Goal: Task Accomplishment & Management: Use online tool/utility

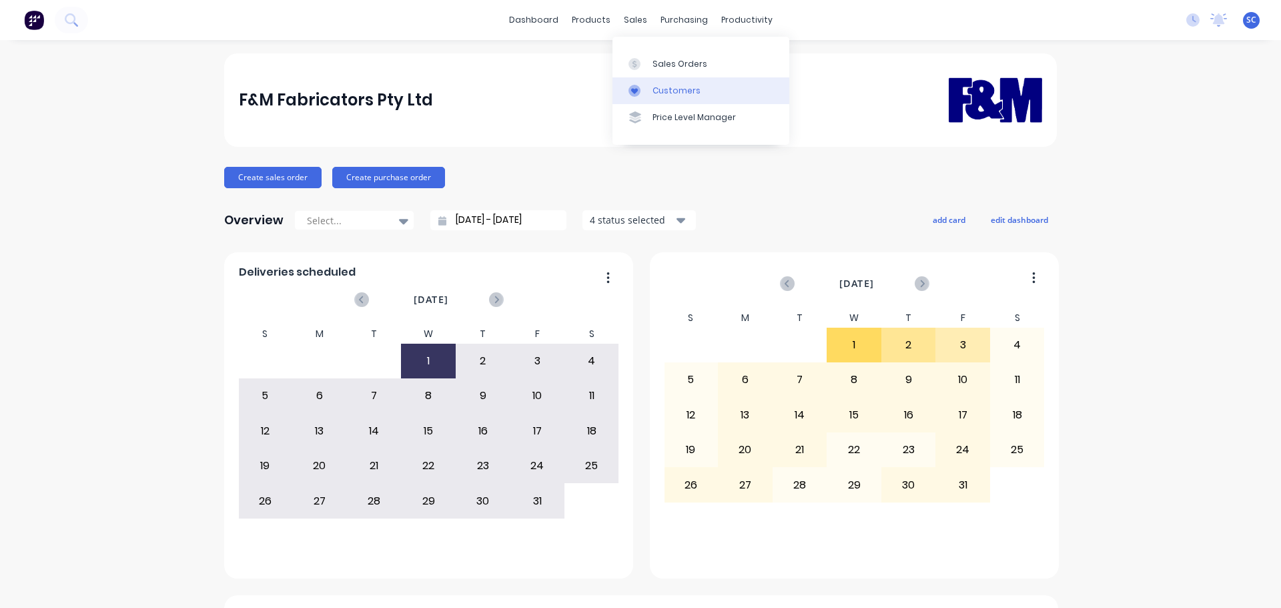
click at [670, 83] on link "Customers" at bounding box center [700, 90] width 177 height 27
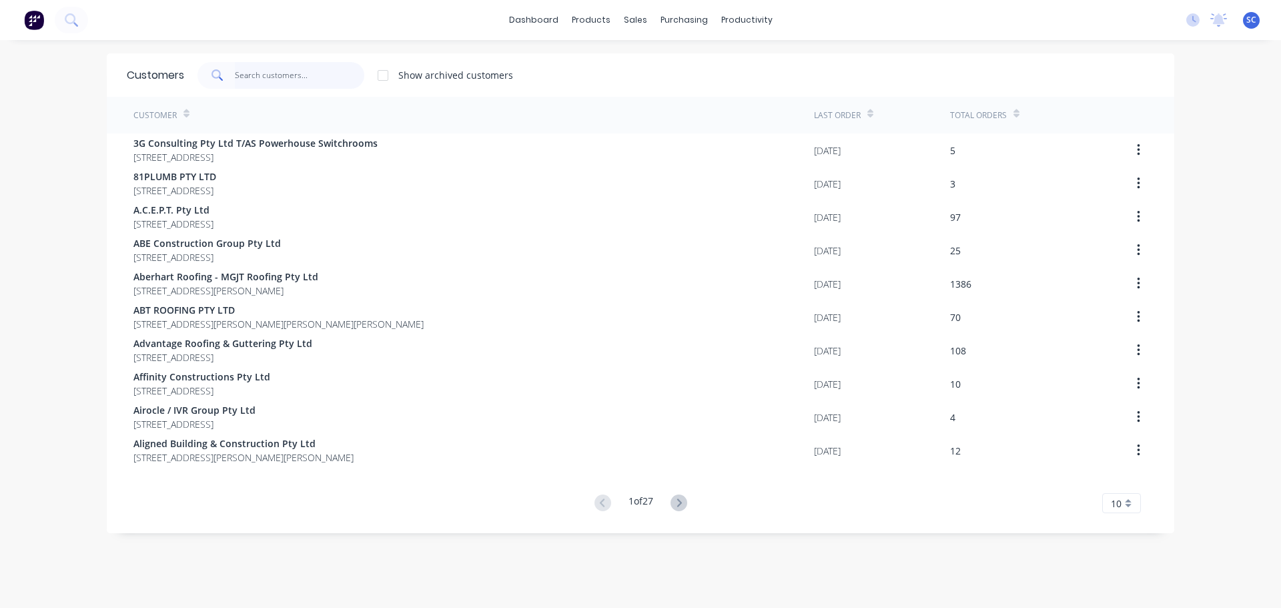
click at [245, 70] on input "text" at bounding box center [300, 75] width 130 height 27
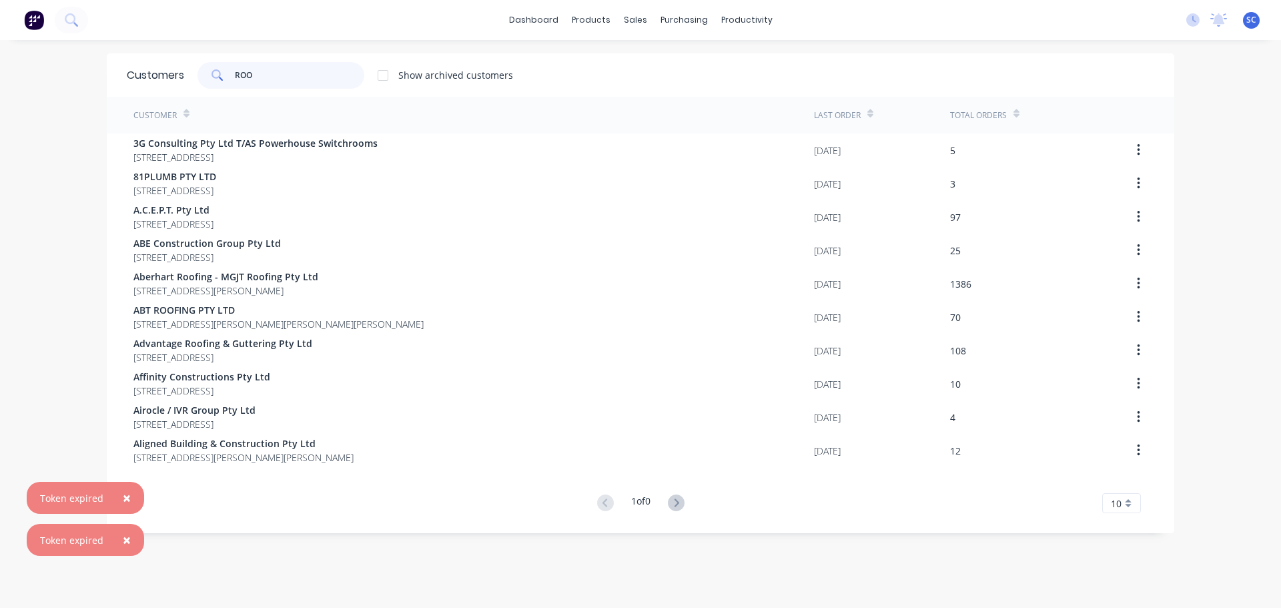
type input "ROOF"
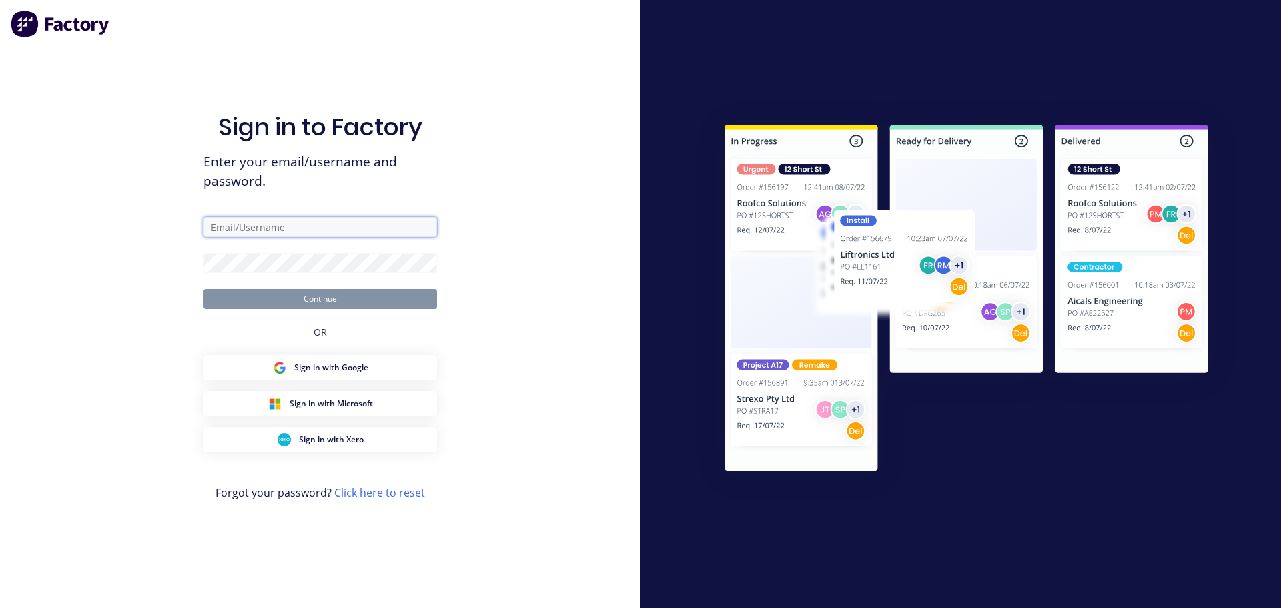
click at [251, 221] on input "text" at bounding box center [319, 227] width 233 height 20
type input "[PERSON_NAME][EMAIL_ADDRESS][DOMAIN_NAME]"
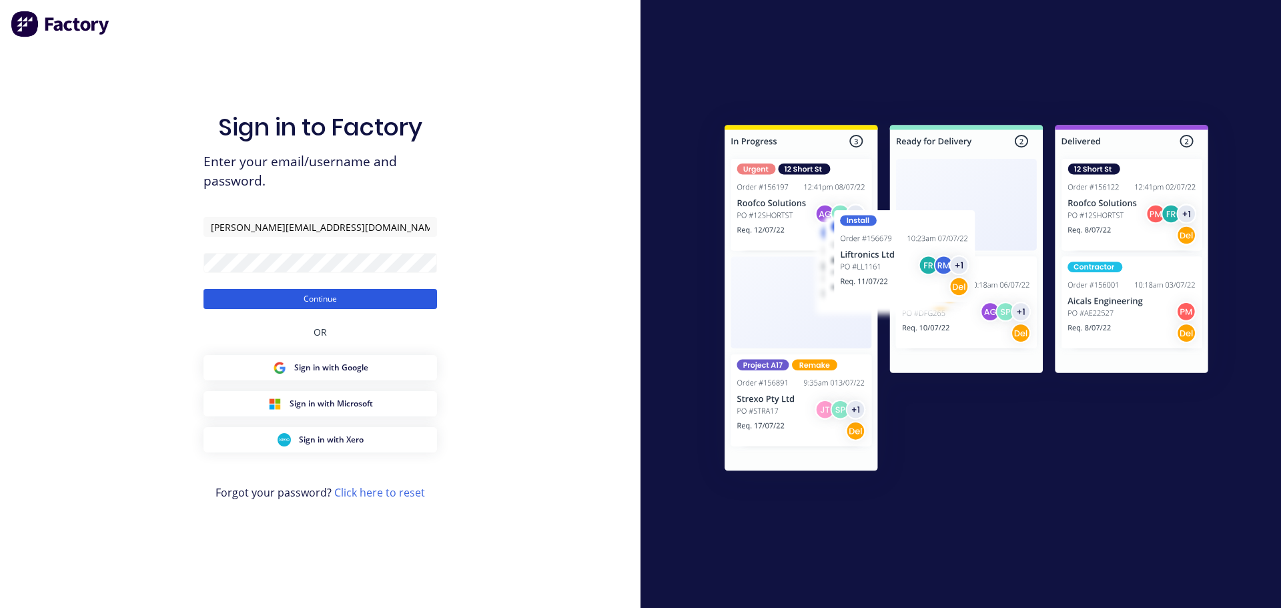
click at [259, 298] on button "Continue" at bounding box center [319, 299] width 233 height 20
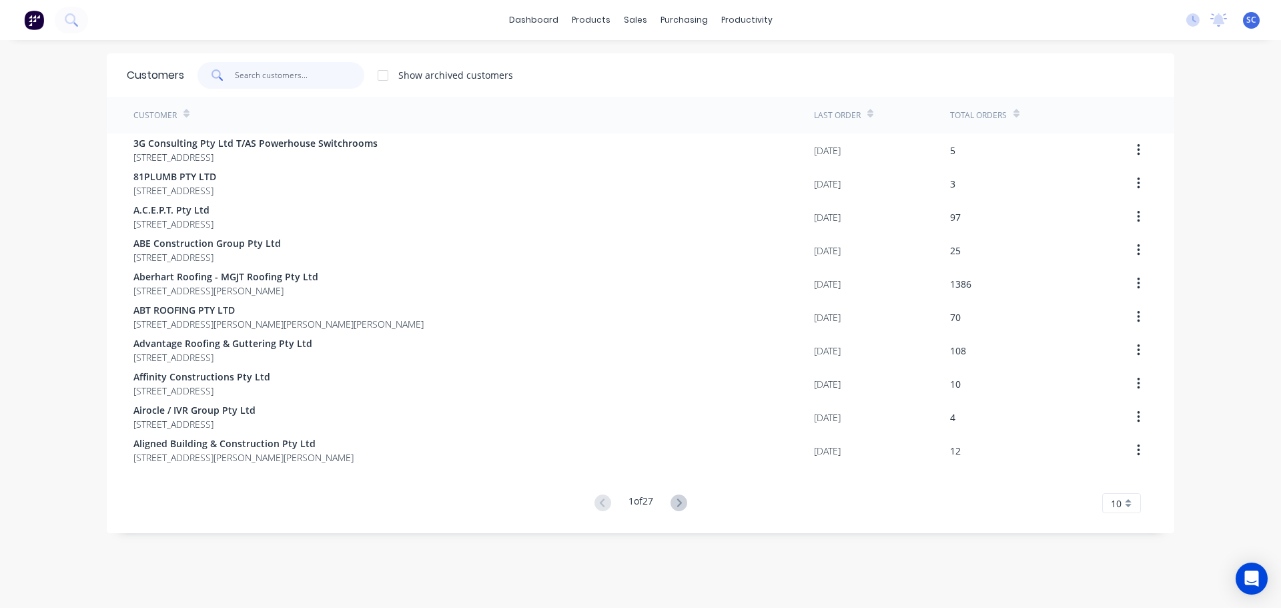
click at [270, 74] on input "text" at bounding box center [300, 75] width 130 height 27
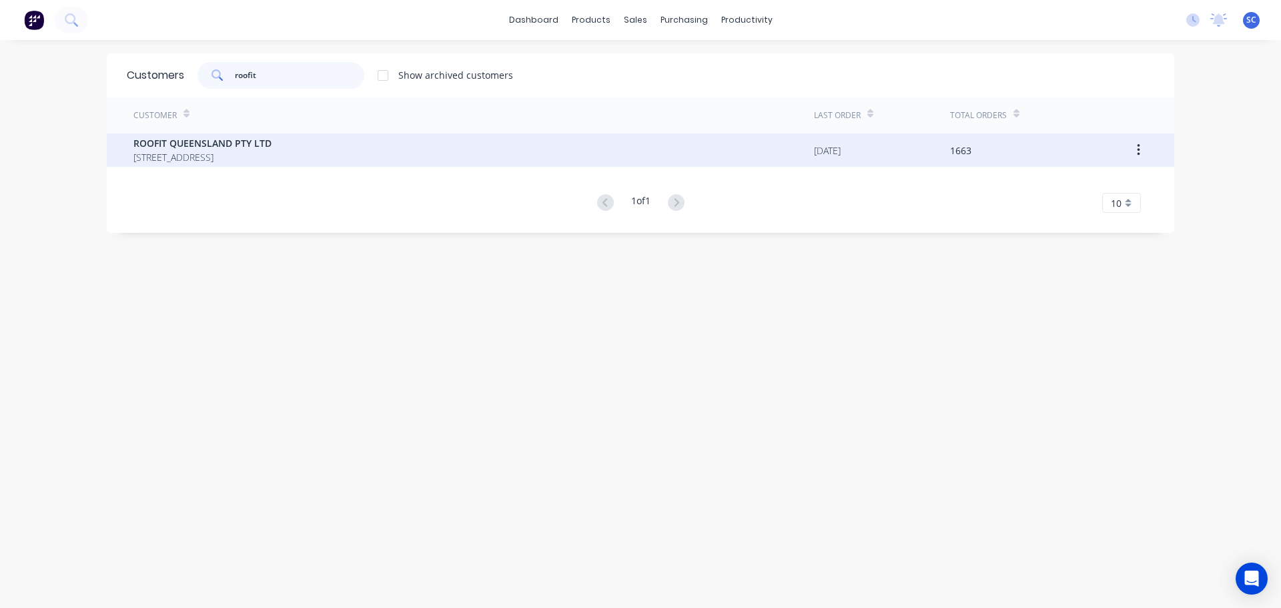
type input "roofit"
click at [170, 157] on span "[STREET_ADDRESS]" at bounding box center [202, 157] width 138 height 14
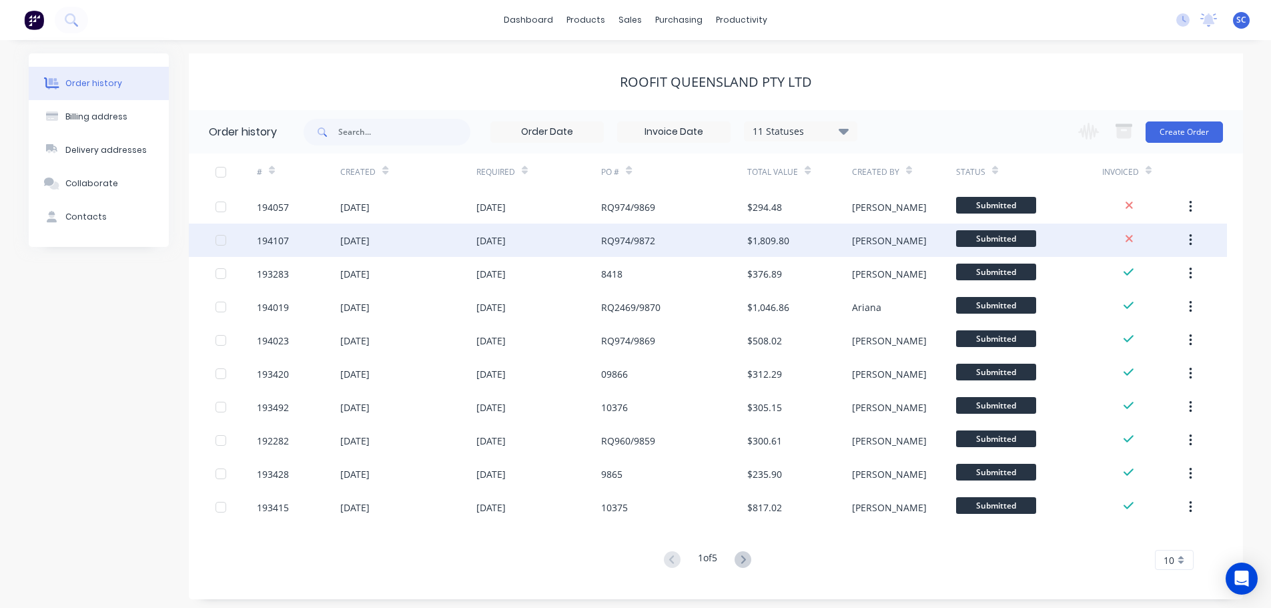
click at [416, 243] on div "[DATE]" at bounding box center [407, 239] width 135 height 33
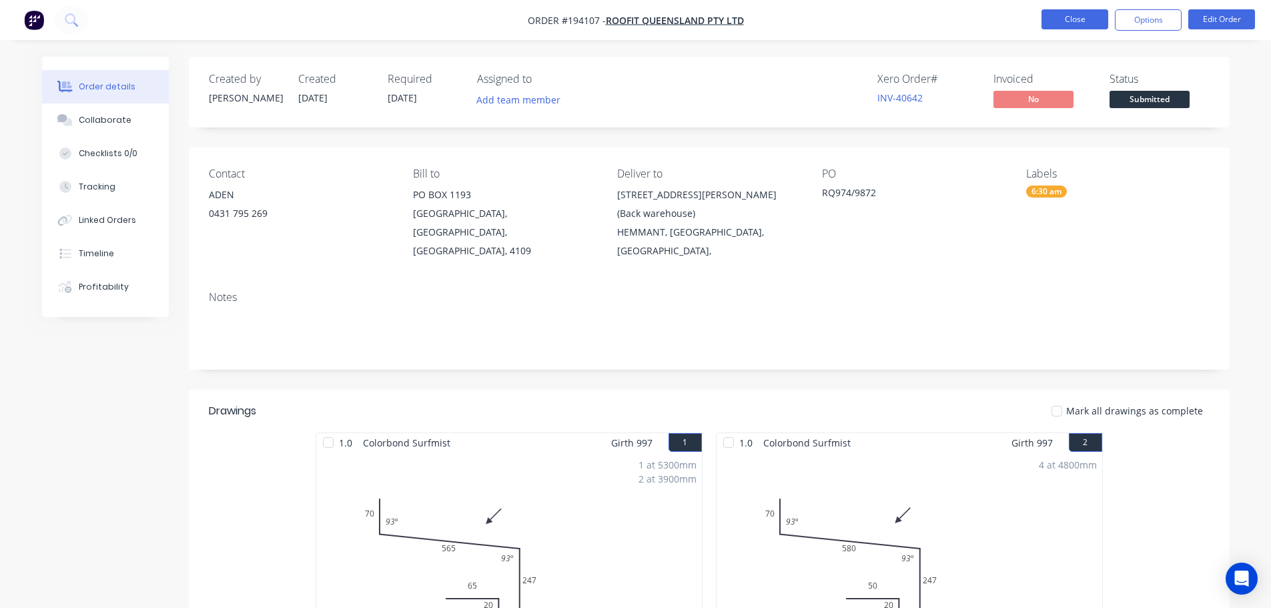
click at [1071, 20] on button "Close" at bounding box center [1074, 19] width 67 height 20
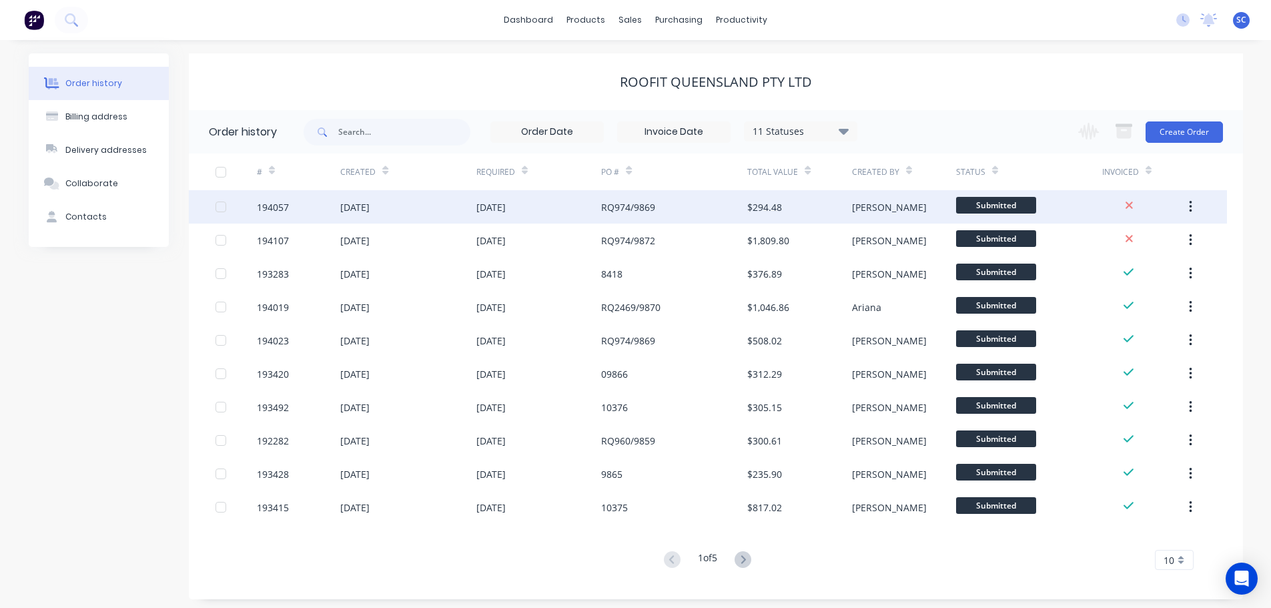
click at [370, 209] on div "[DATE]" at bounding box center [354, 207] width 29 height 14
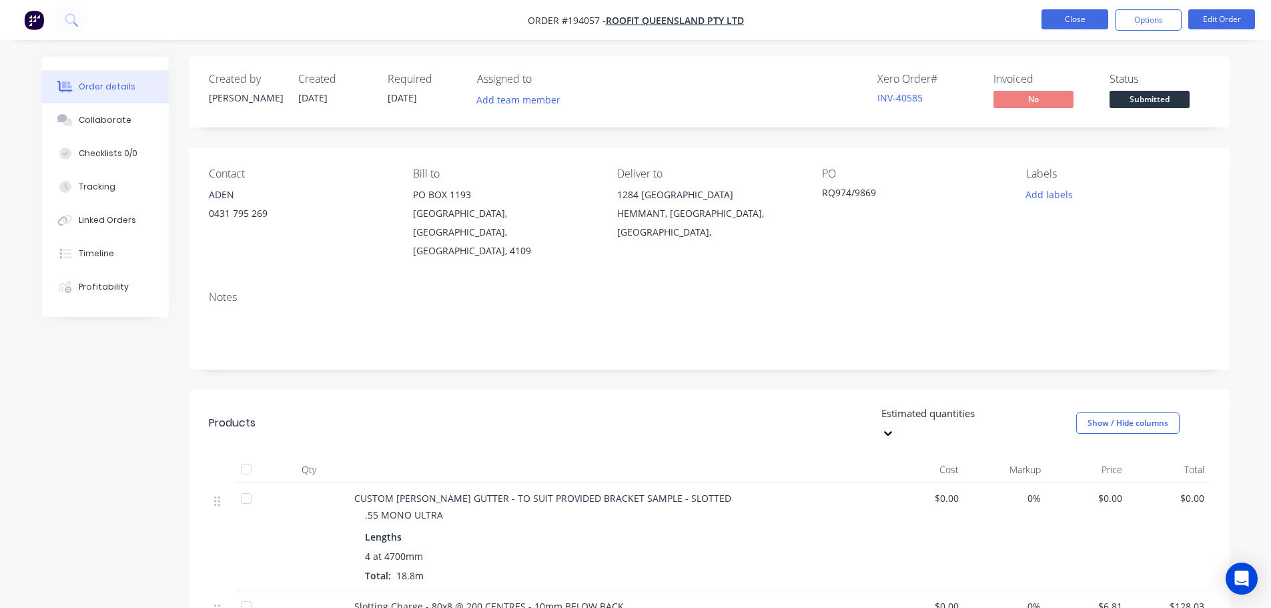
click at [1087, 21] on button "Close" at bounding box center [1074, 19] width 67 height 20
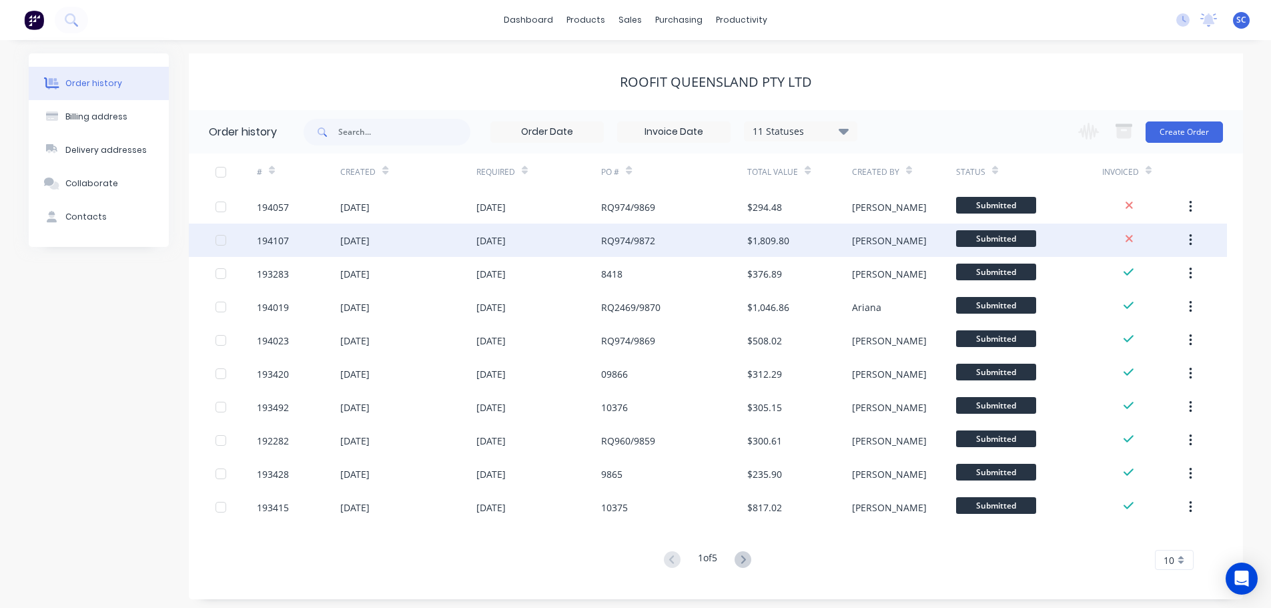
click at [433, 251] on div "[DATE]" at bounding box center [407, 239] width 135 height 33
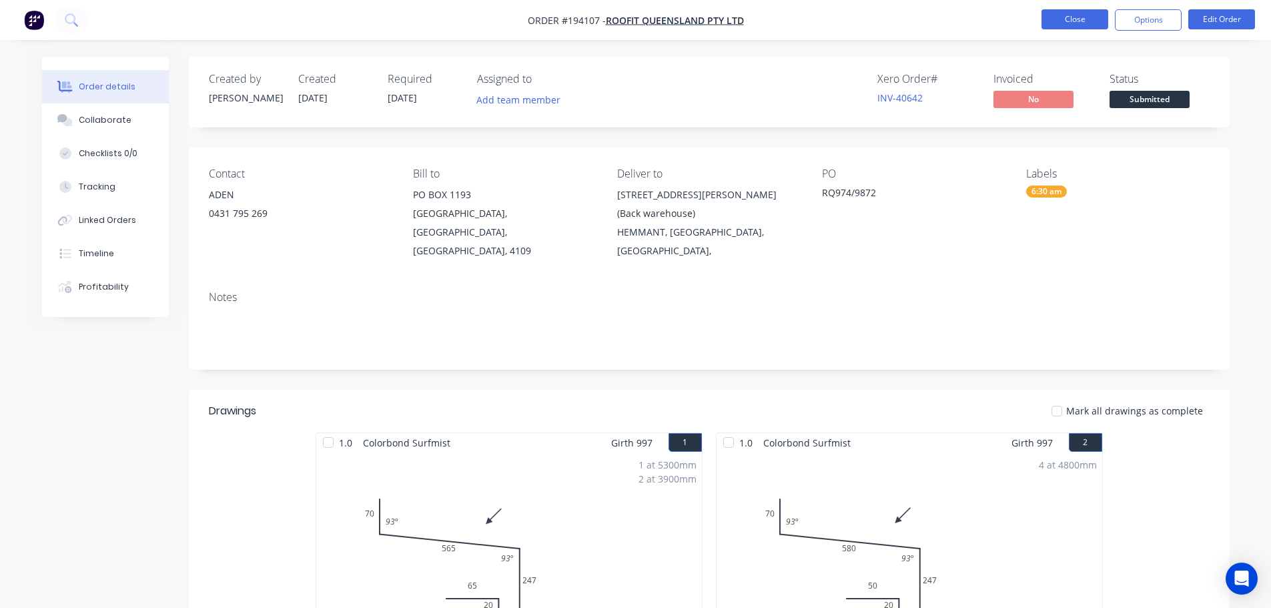
click at [1067, 13] on button "Close" at bounding box center [1074, 19] width 67 height 20
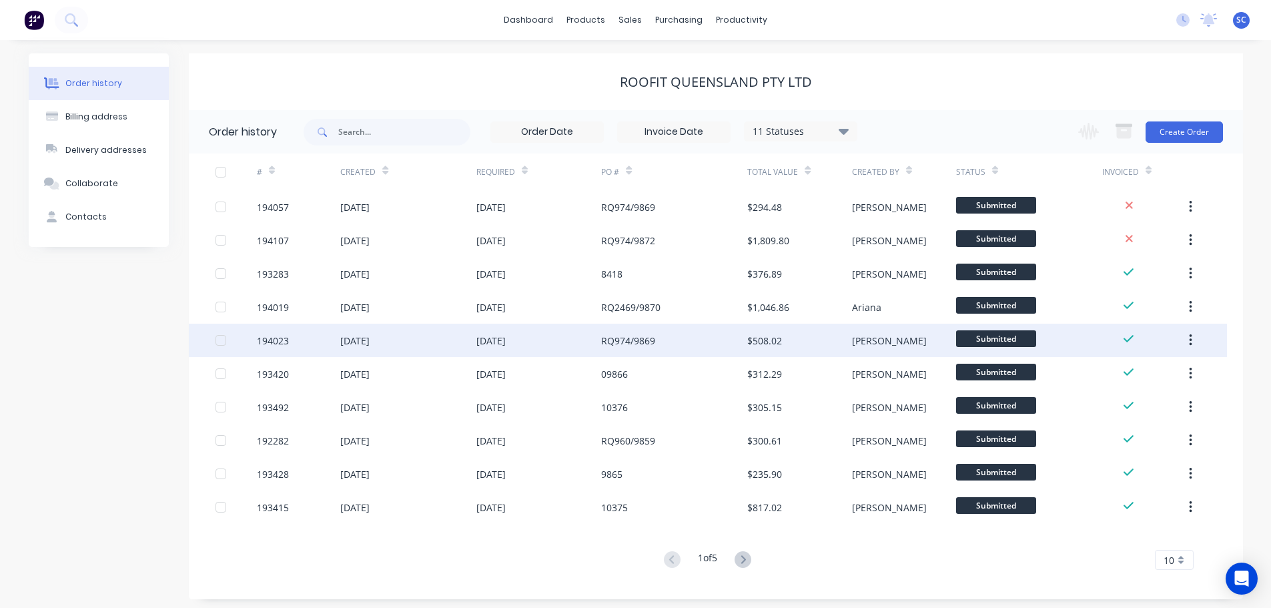
click at [459, 342] on div "[DATE]" at bounding box center [407, 340] width 135 height 33
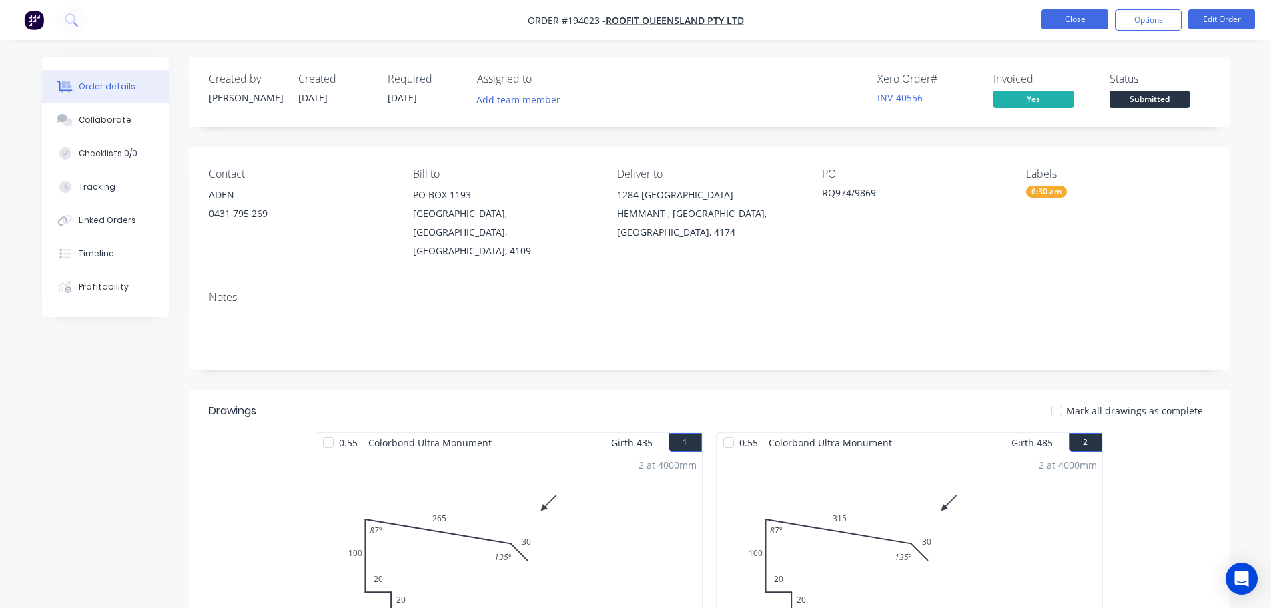
click at [1072, 17] on button "Close" at bounding box center [1074, 19] width 67 height 20
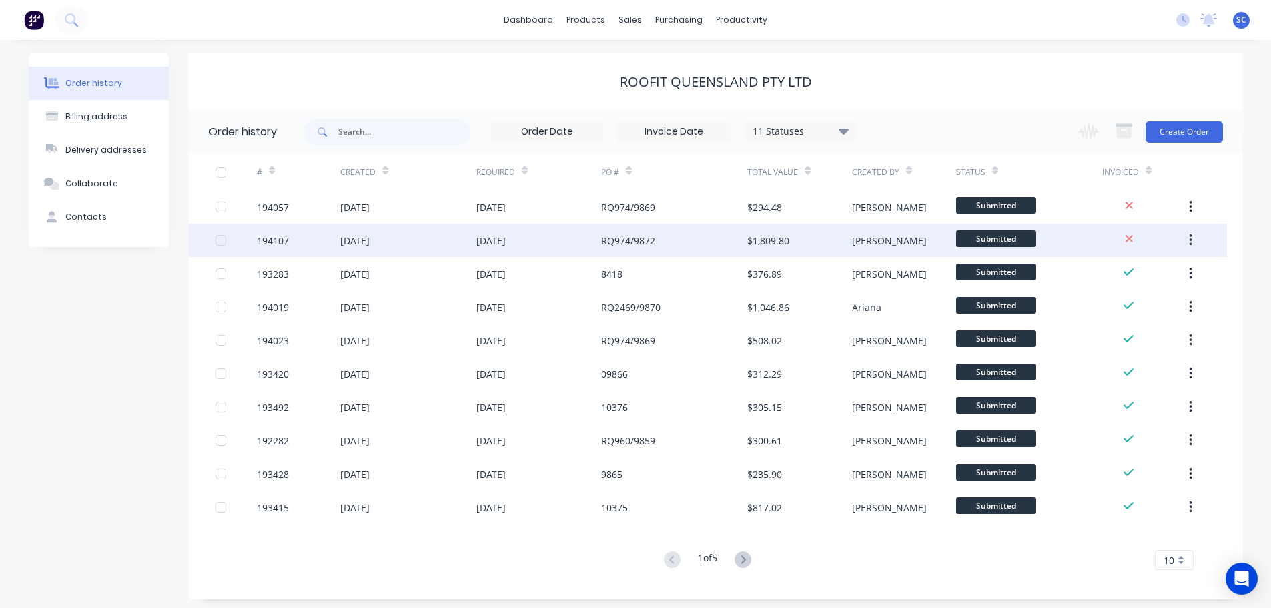
click at [495, 239] on div "[DATE]" at bounding box center [490, 240] width 29 height 14
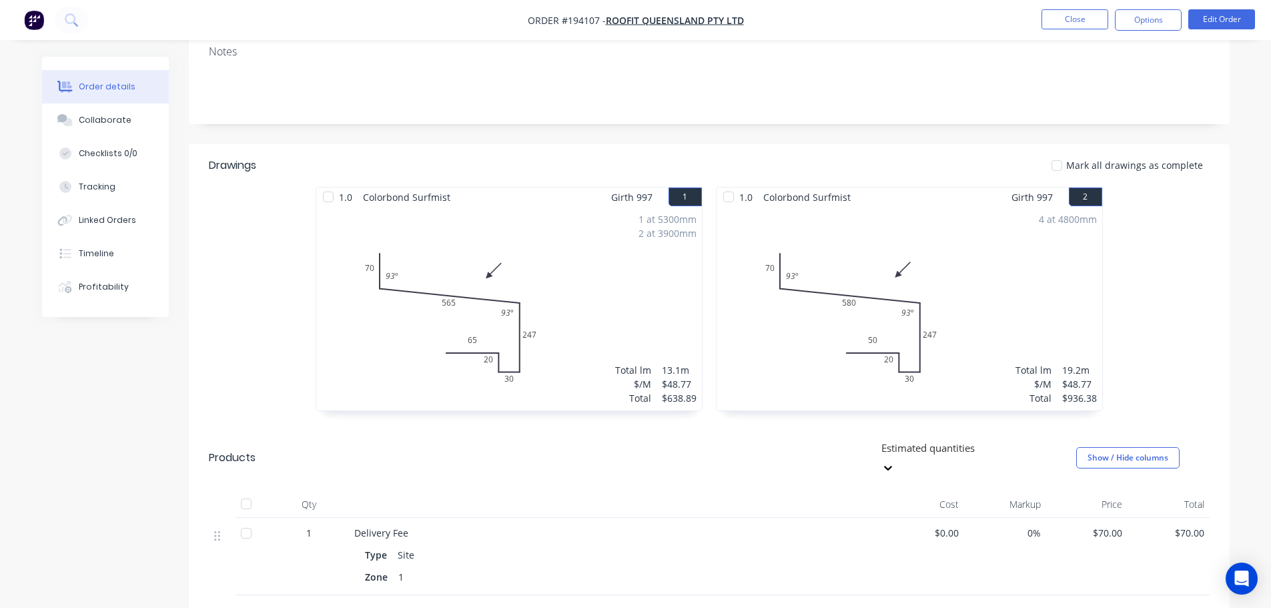
scroll to position [334, 0]
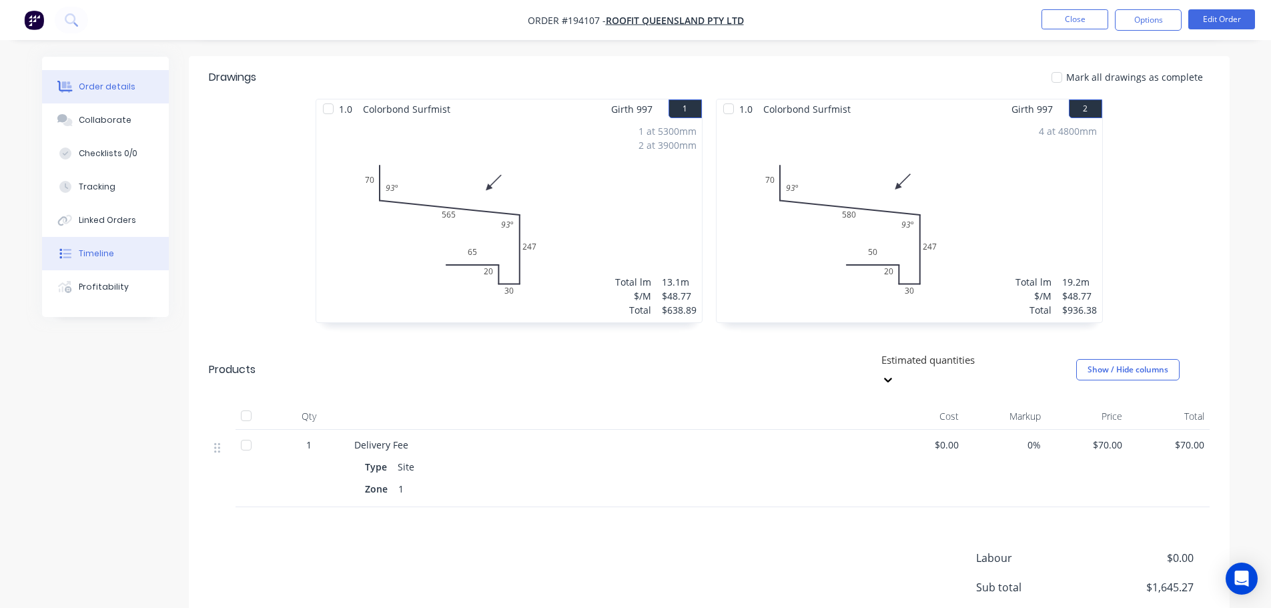
click at [118, 246] on button "Timeline" at bounding box center [105, 253] width 127 height 33
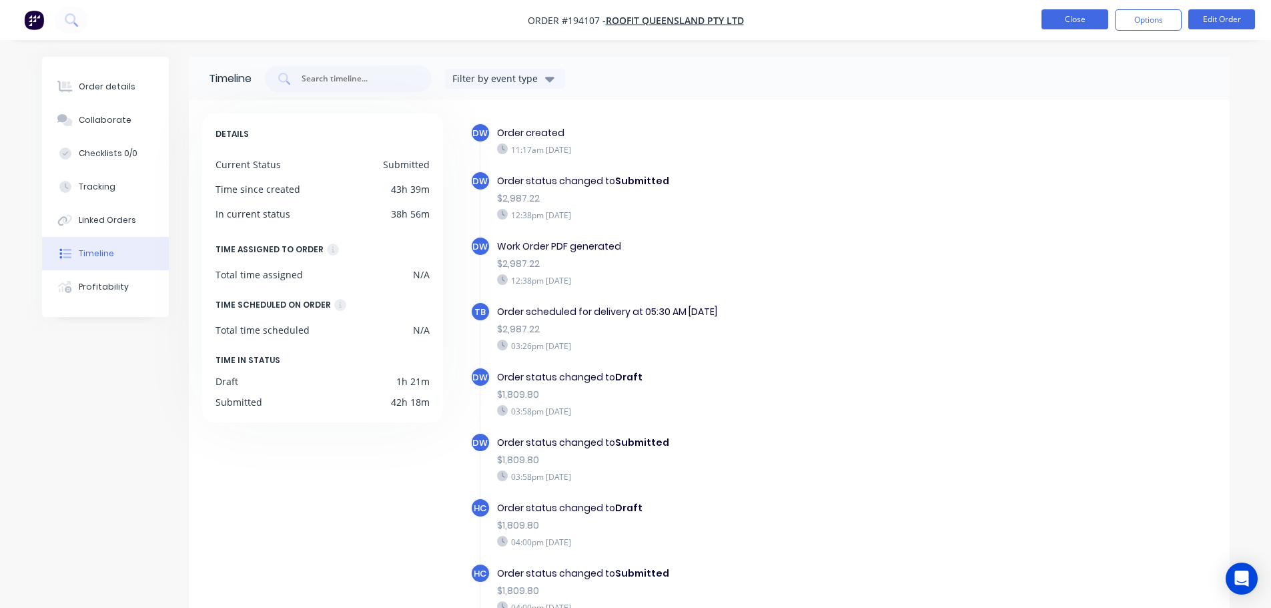
click at [1073, 20] on button "Close" at bounding box center [1074, 19] width 67 height 20
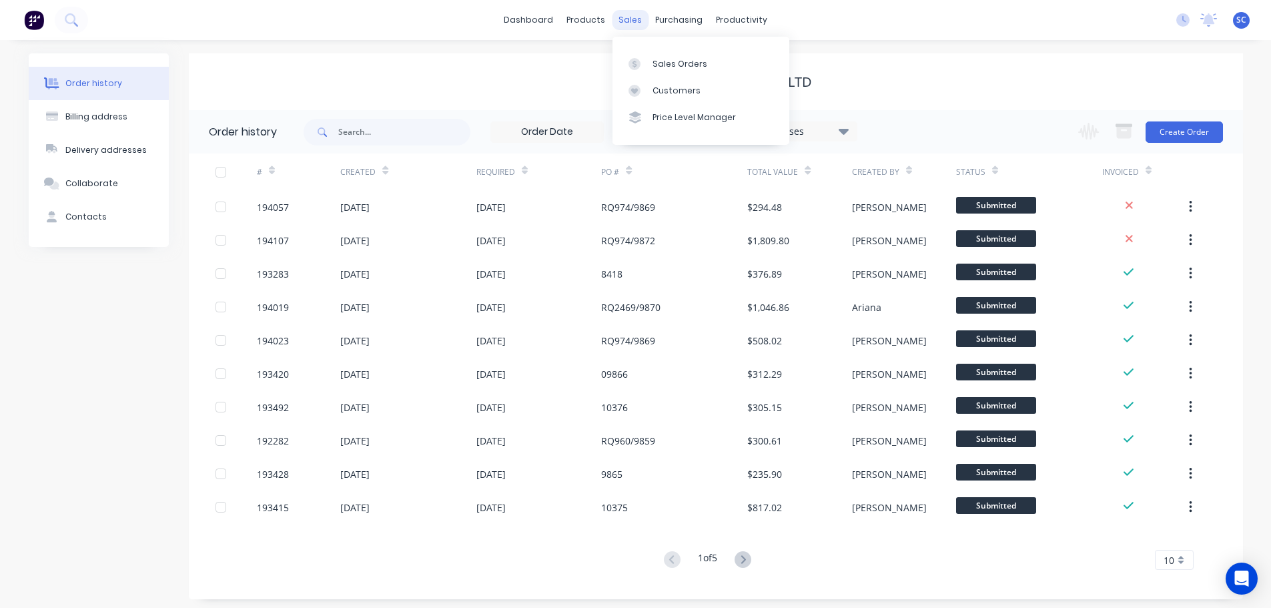
click at [623, 13] on div "sales" at bounding box center [630, 20] width 37 height 20
click at [664, 93] on div "Customers" at bounding box center [676, 91] width 48 height 12
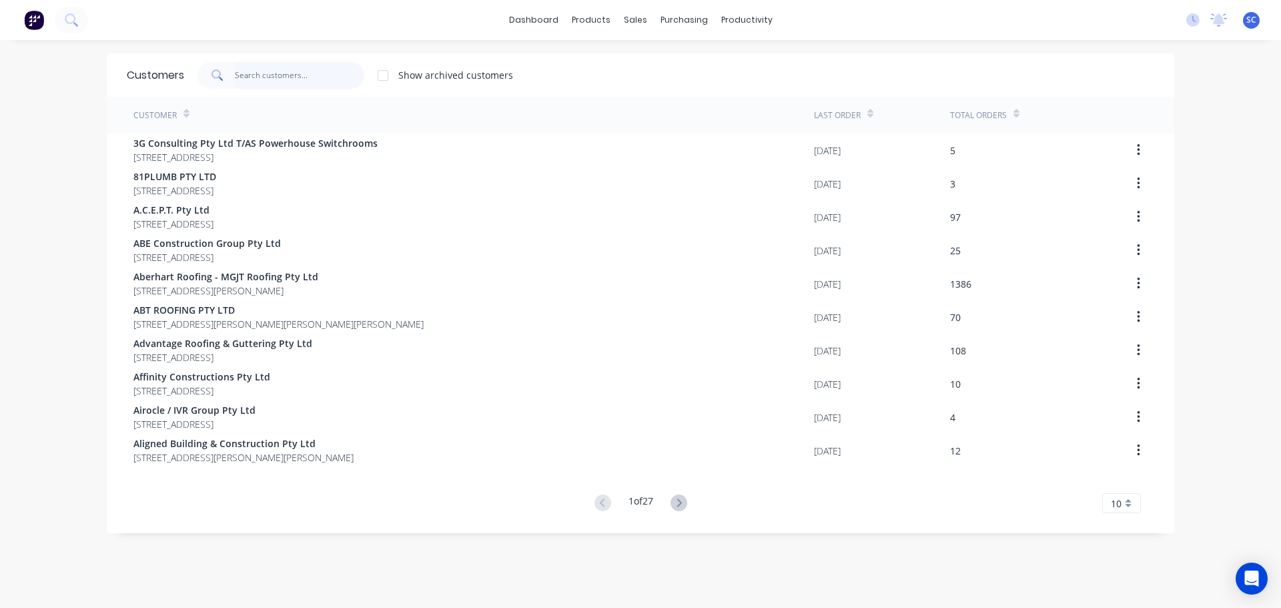
click at [261, 72] on input "text" at bounding box center [300, 75] width 130 height 27
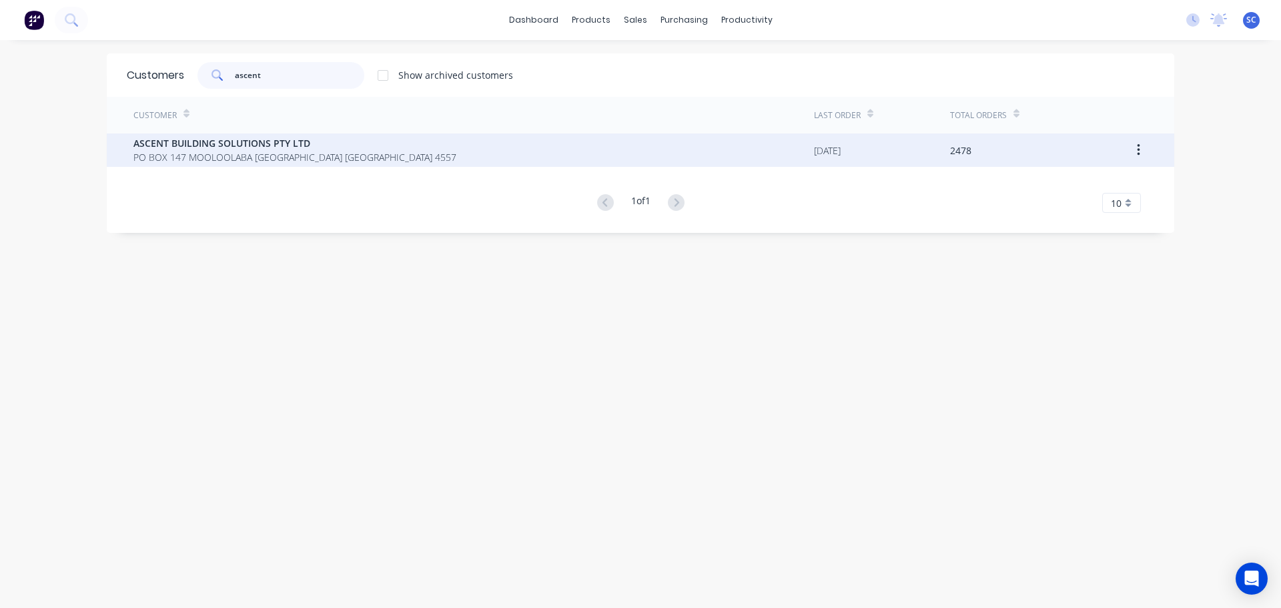
type input "ascent"
click at [133, 135] on div "ASCENT BUILDING SOLUTIONS PTY LTD [STREET_ADDRESS]" at bounding box center [473, 149] width 680 height 33
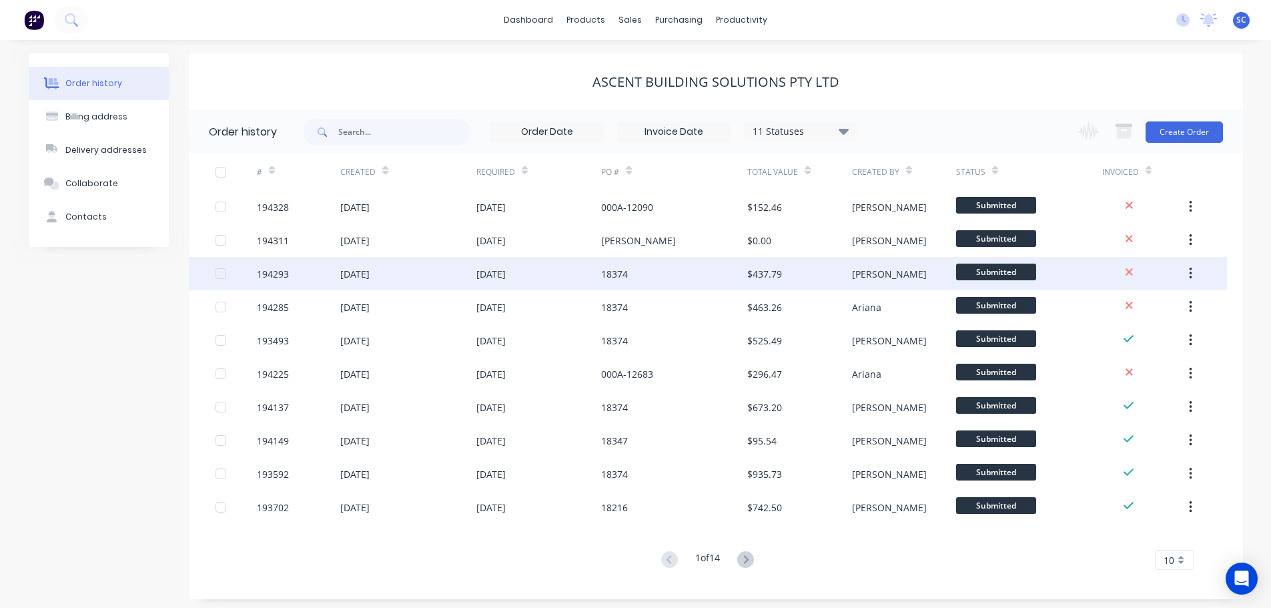
click at [468, 272] on div "[DATE]" at bounding box center [407, 273] width 135 height 33
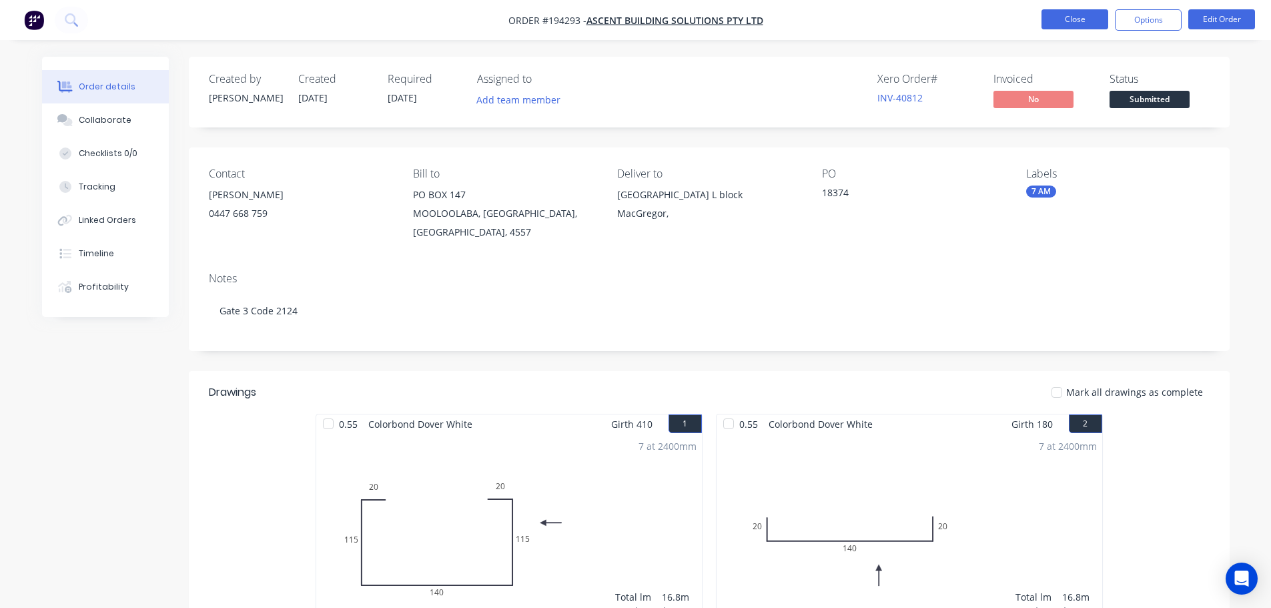
click at [1079, 17] on button "Close" at bounding box center [1074, 19] width 67 height 20
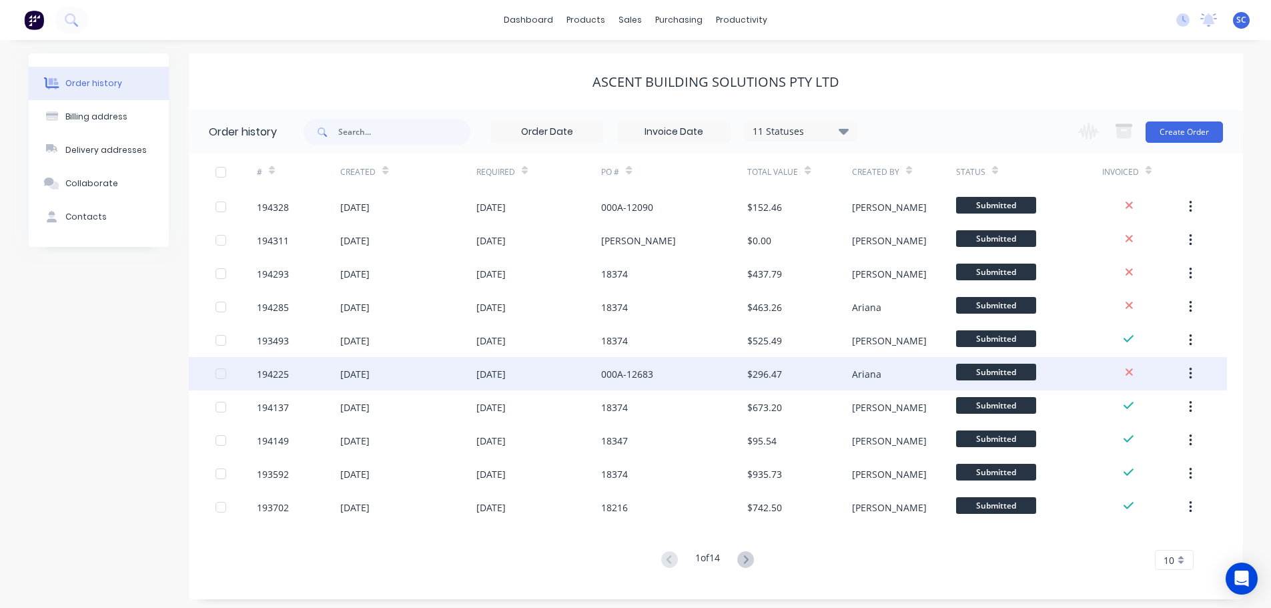
click at [555, 362] on div "[DATE]" at bounding box center [538, 373] width 125 height 33
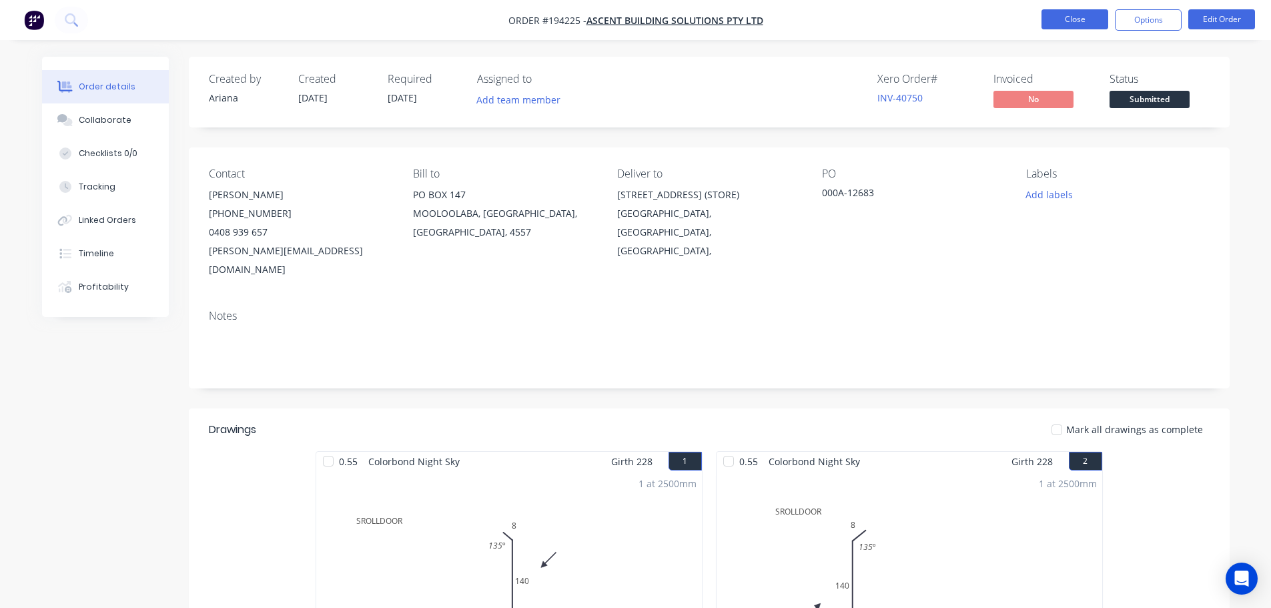
click at [1067, 15] on button "Close" at bounding box center [1074, 19] width 67 height 20
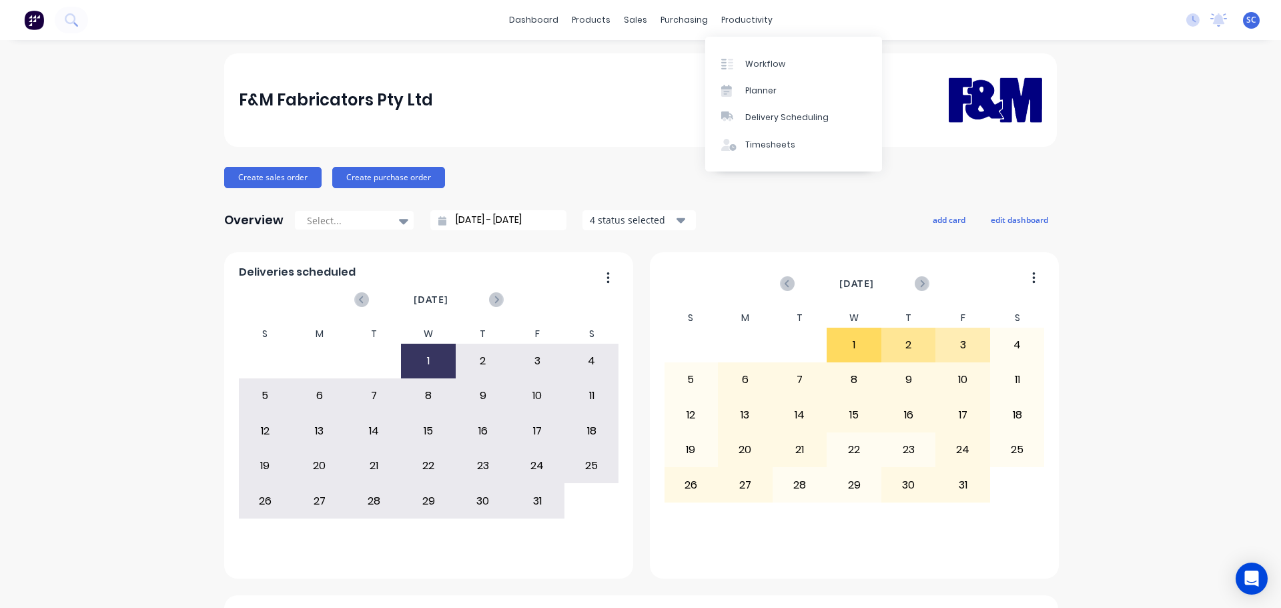
click at [728, 9] on div "dashboard products sales purchasing productivity dashboard products Product Cat…" at bounding box center [640, 20] width 1281 height 40
click at [730, 18] on div "productivity" at bounding box center [746, 20] width 65 height 20
click at [784, 111] on link "Delivery Scheduling" at bounding box center [793, 117] width 177 height 27
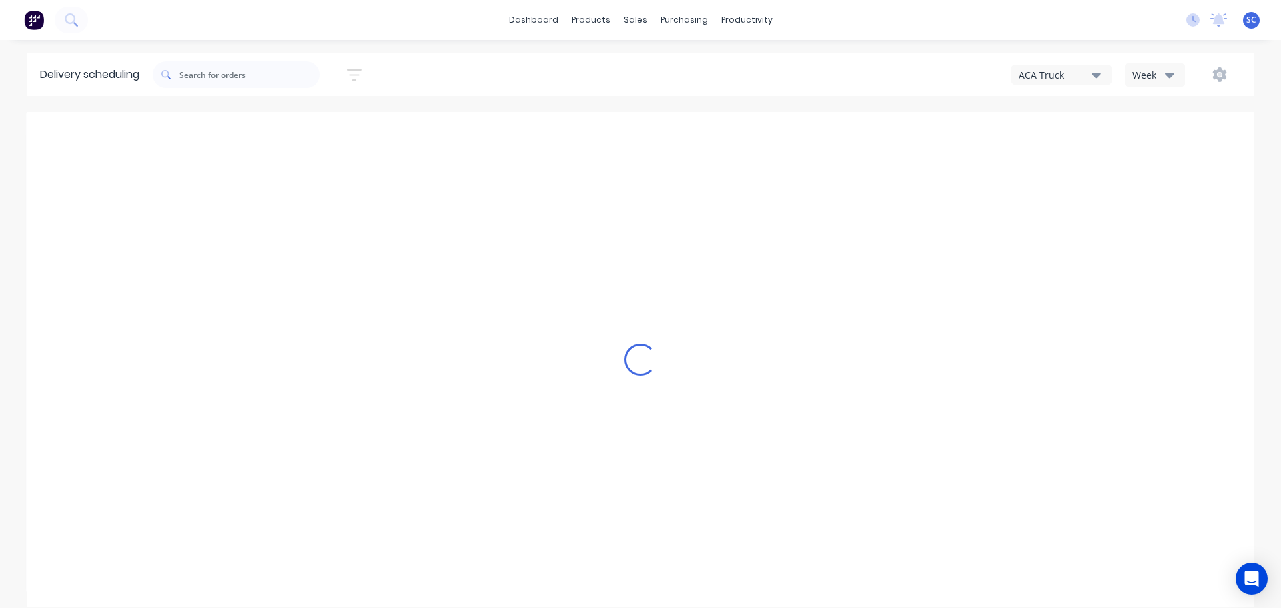
click at [1163, 73] on div "Week" at bounding box center [1151, 75] width 39 height 14
click at [1173, 140] on div "Vehicle" at bounding box center [1191, 136] width 132 height 27
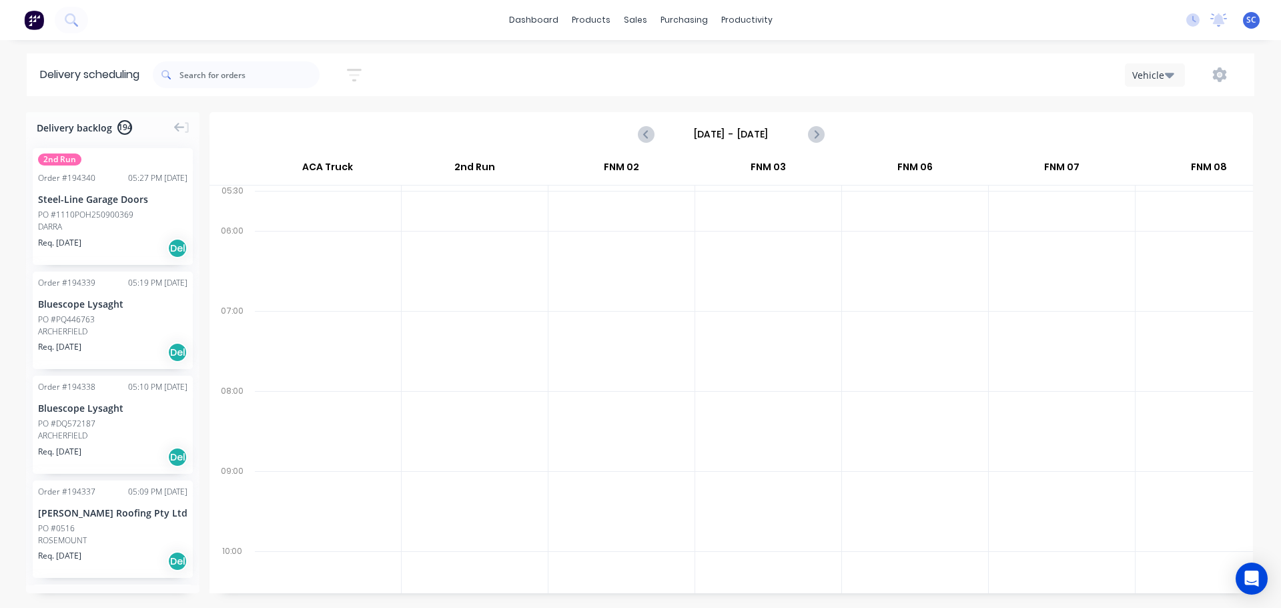
click at [695, 131] on input "Sunday - 28/09/25" at bounding box center [731, 134] width 132 height 20
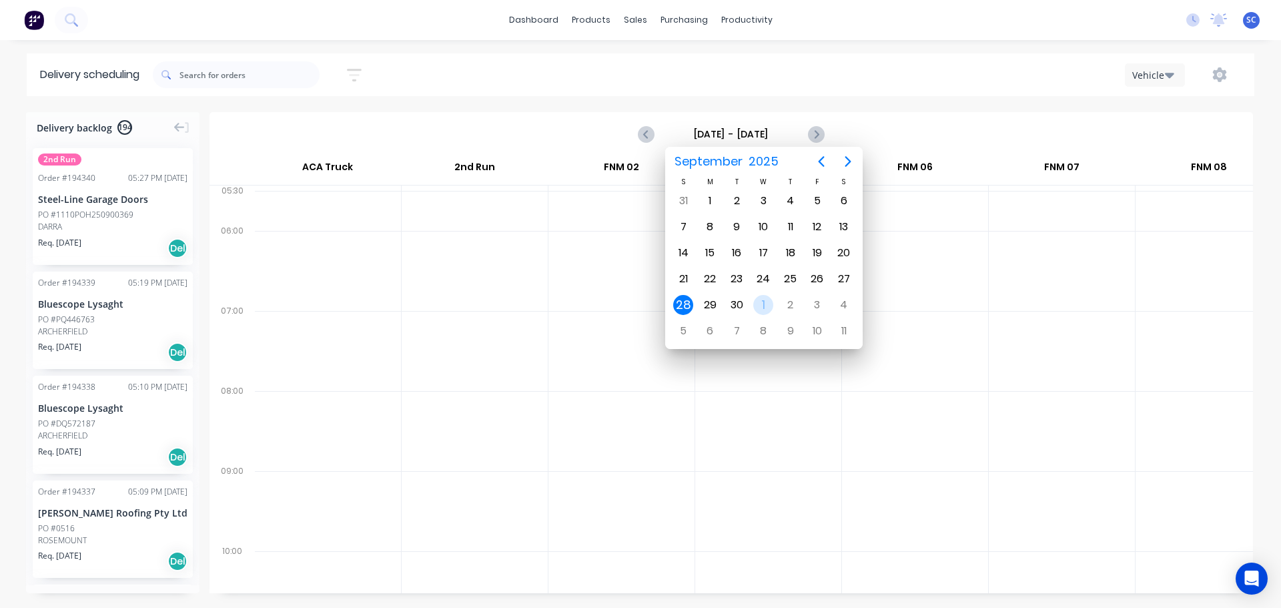
click at [762, 306] on div "1" at bounding box center [763, 305] width 20 height 20
type input "Wednesday - 01/10/25"
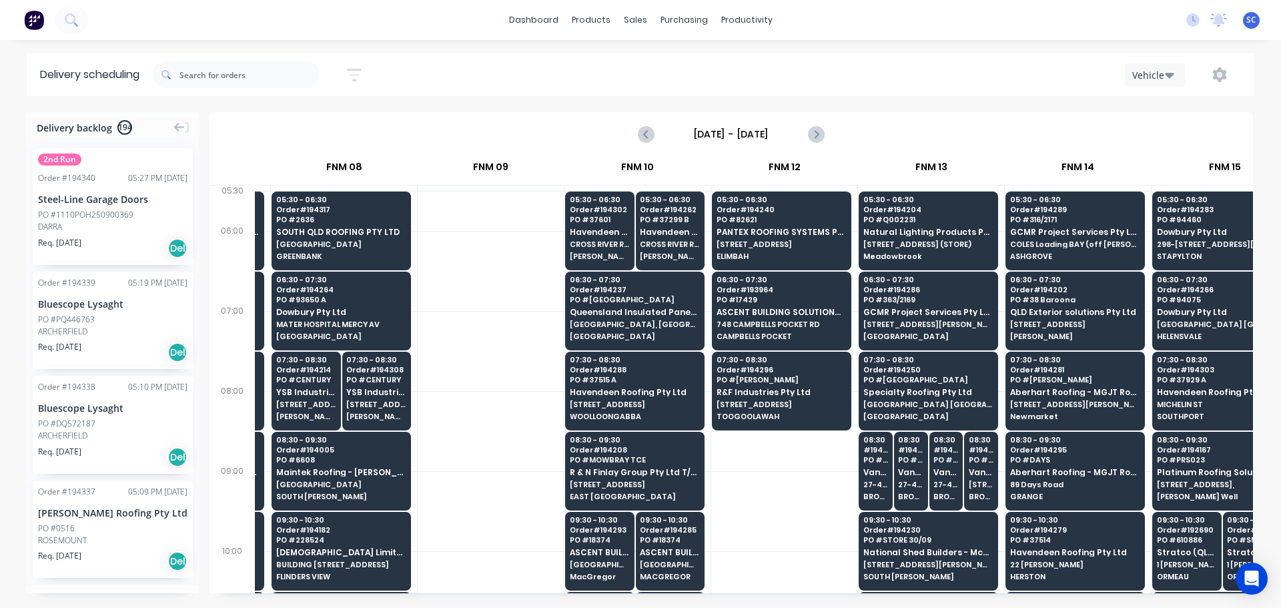
scroll to position [0, 1730]
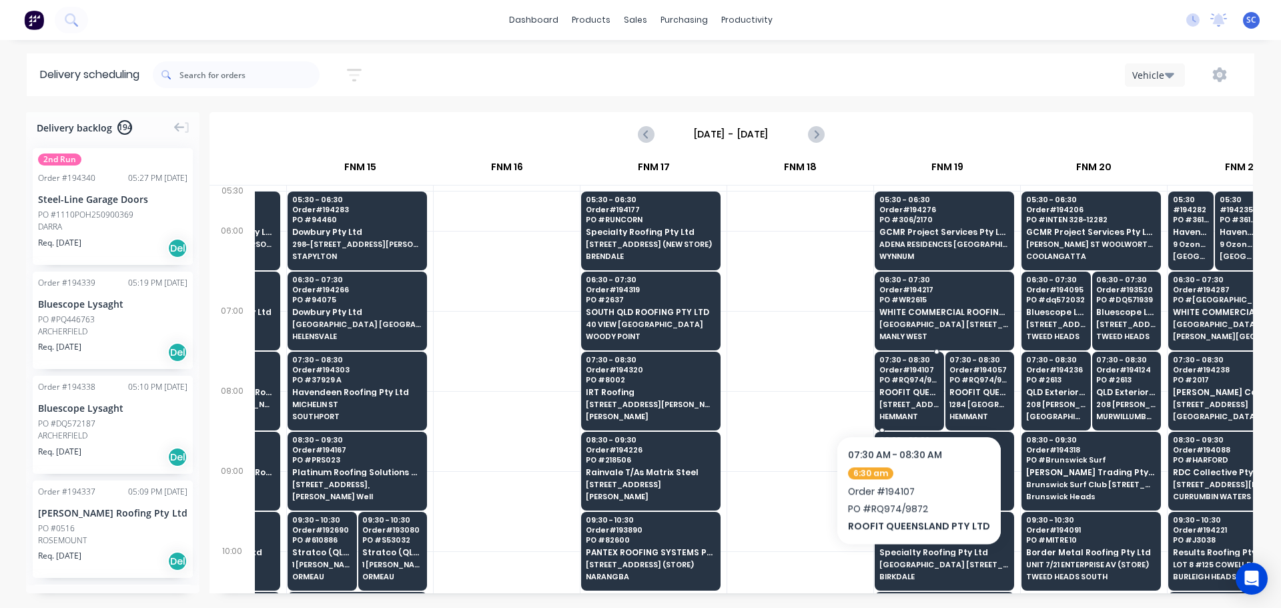
click at [915, 395] on span "ROOFIT QUEENSLAND PTY LTD" at bounding box center [908, 392] width 59 height 9
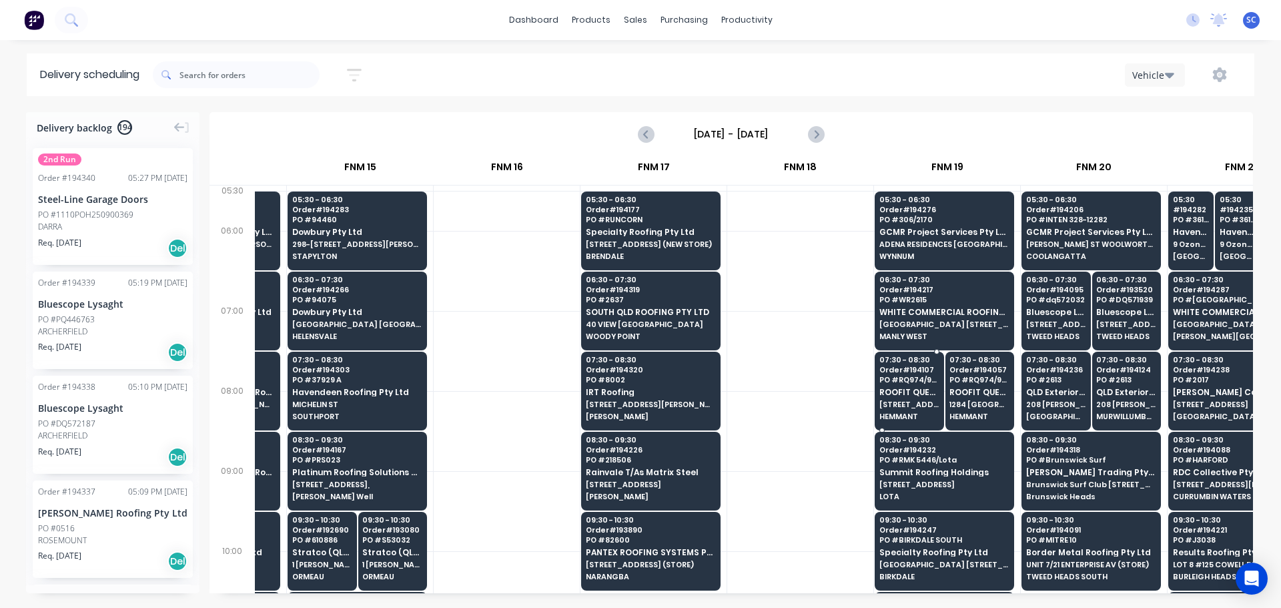
click at [918, 394] on span "ROOFIT QUEENSLAND PTY LTD" at bounding box center [908, 392] width 59 height 9
click at [911, 403] on span "[STREET_ADDRESS][PERSON_NAME] (Back warehouse)" at bounding box center [908, 404] width 59 height 8
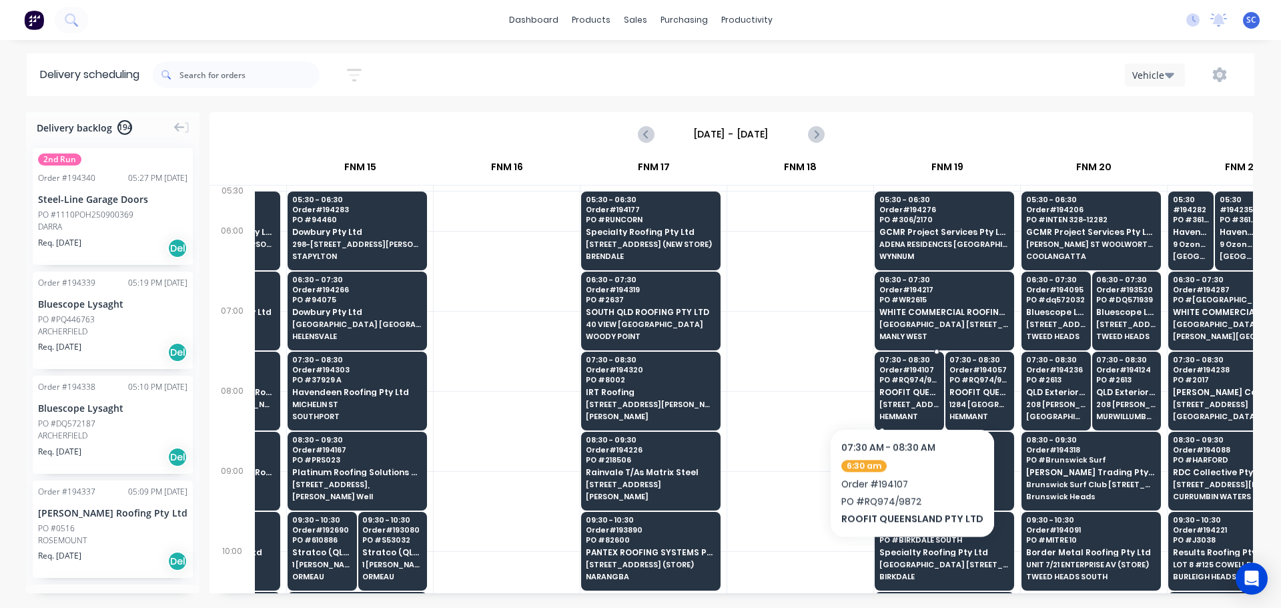
click at [908, 388] on span "ROOFIT QUEENSLAND PTY LTD" at bounding box center [908, 392] width 59 height 9
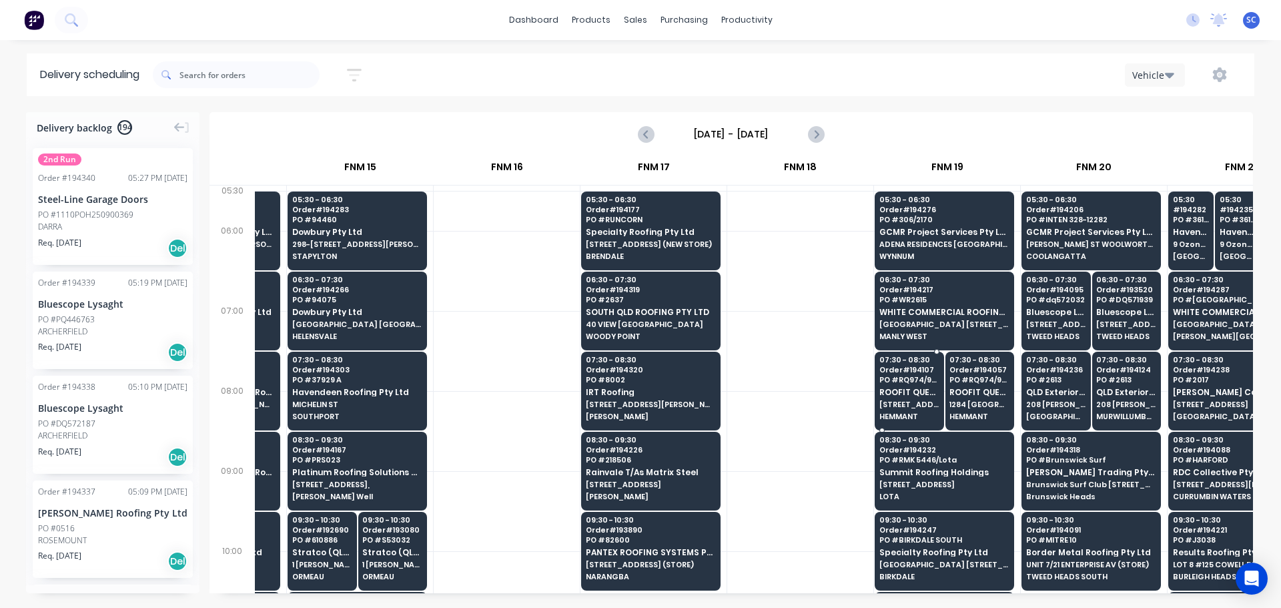
click at [918, 395] on span "ROOFIT QUEENSLAND PTY LTD" at bounding box center [908, 392] width 59 height 9
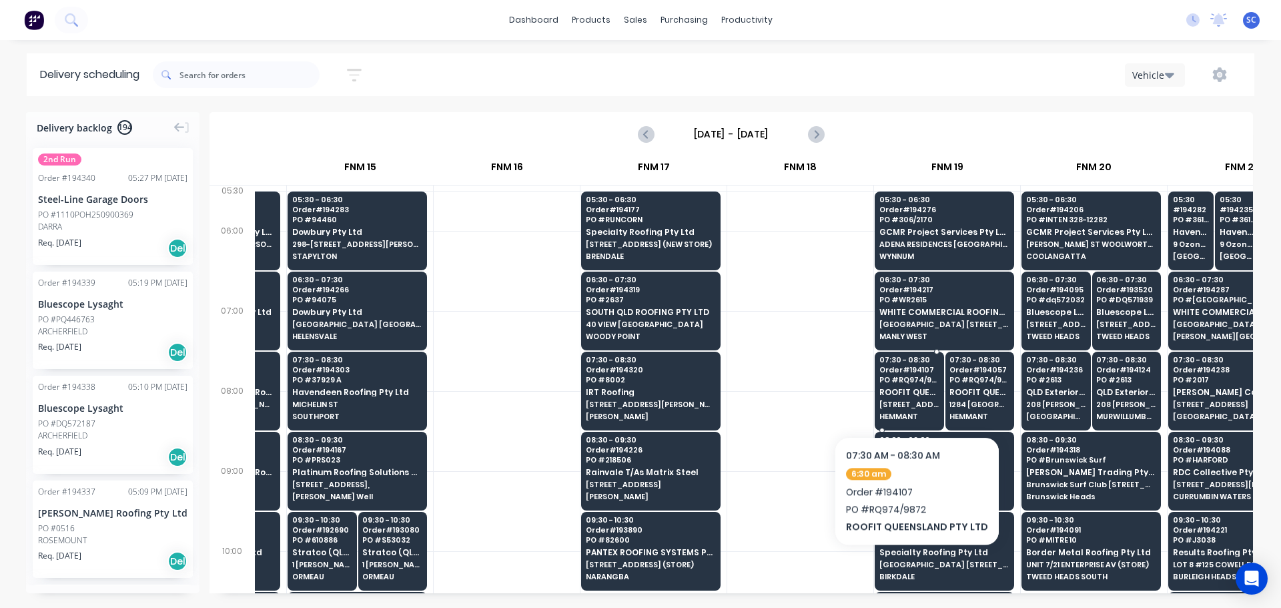
click at [913, 396] on span "ROOFIT QUEENSLAND PTY LTD" at bounding box center [908, 392] width 59 height 9
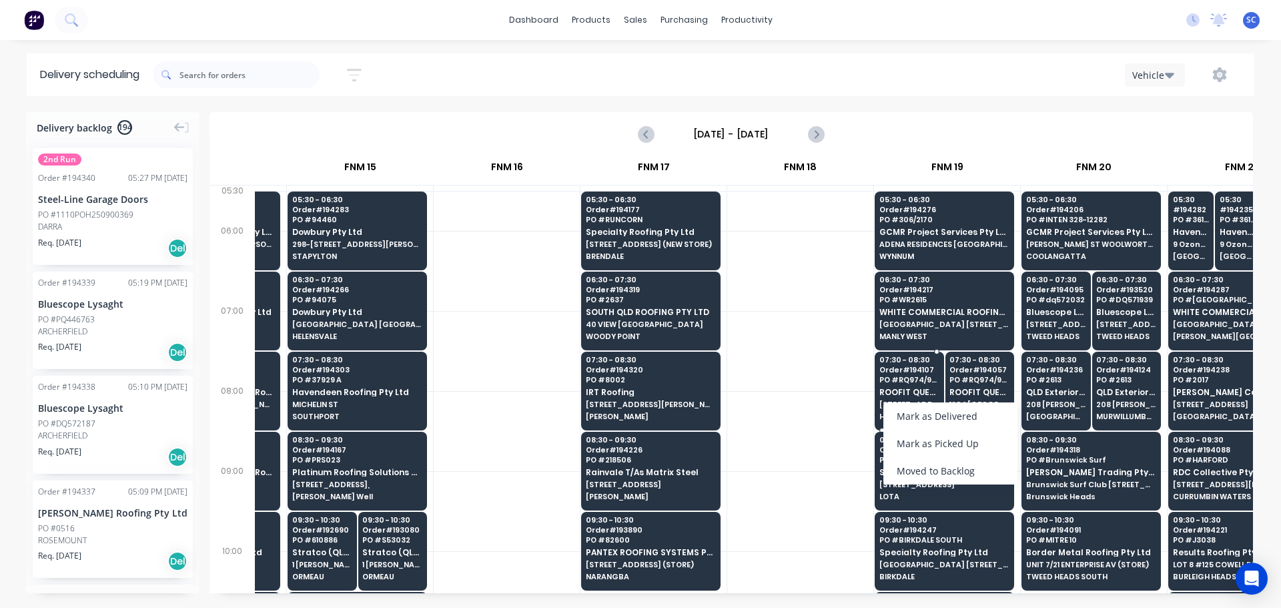
click at [897, 390] on span "ROOFIT QUEENSLAND PTY LTD" at bounding box center [908, 392] width 59 height 9
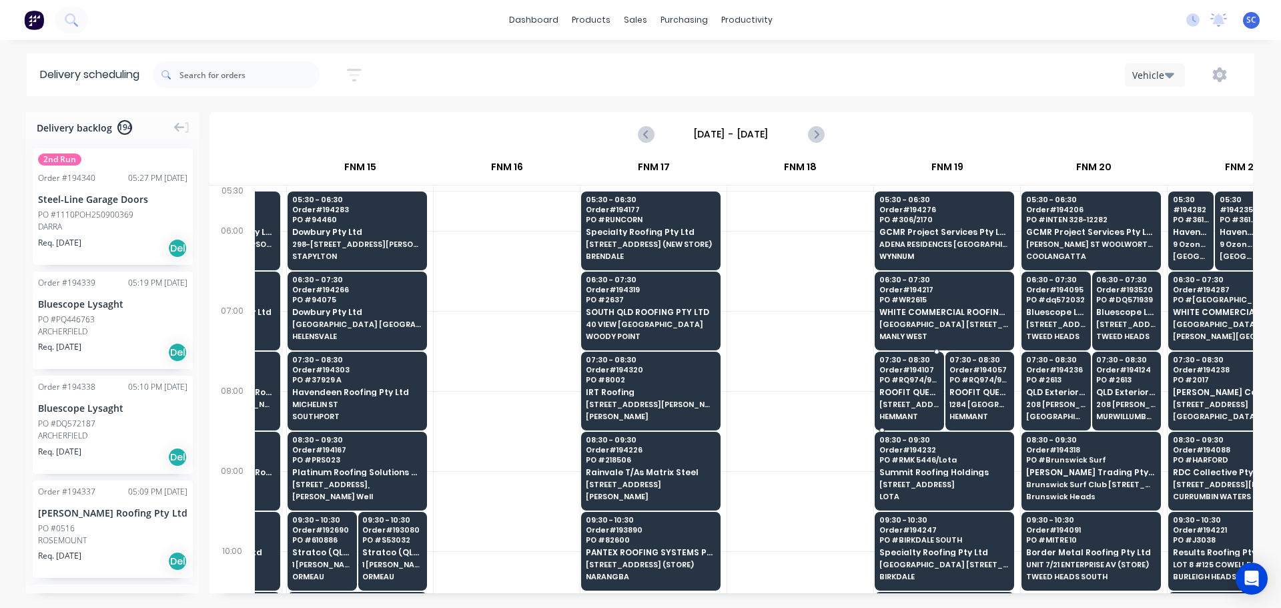
click at [902, 376] on span "PO # RQ974/9872" at bounding box center [908, 380] width 59 height 8
click at [984, 370] on span "Order # 194057" at bounding box center [978, 370] width 59 height 8
click at [984, 372] on span "Order # 194057" at bounding box center [978, 370] width 59 height 8
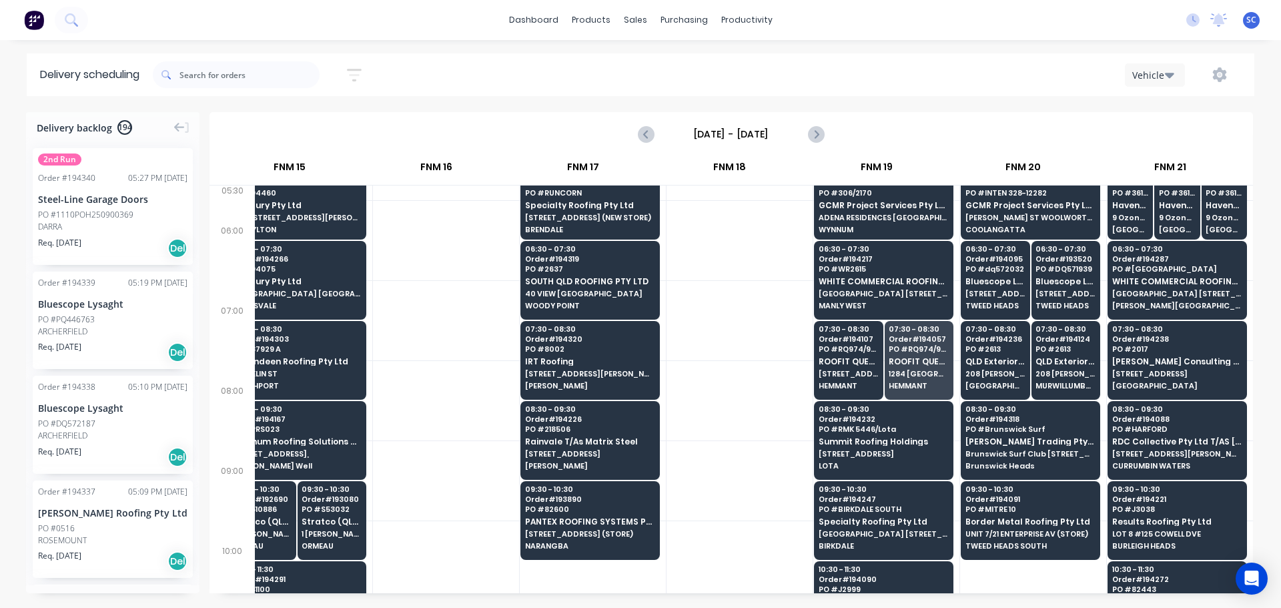
scroll to position [0, 1800]
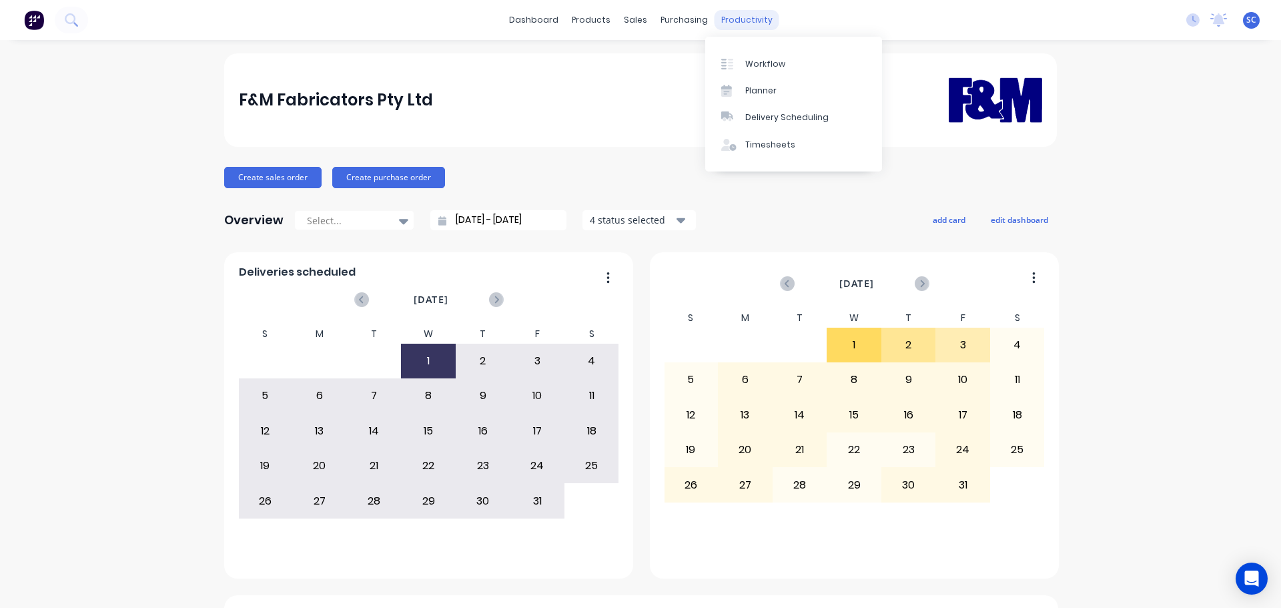
click at [752, 17] on div "productivity" at bounding box center [746, 20] width 65 height 20
click at [802, 115] on div "Delivery Scheduling" at bounding box center [786, 117] width 83 height 12
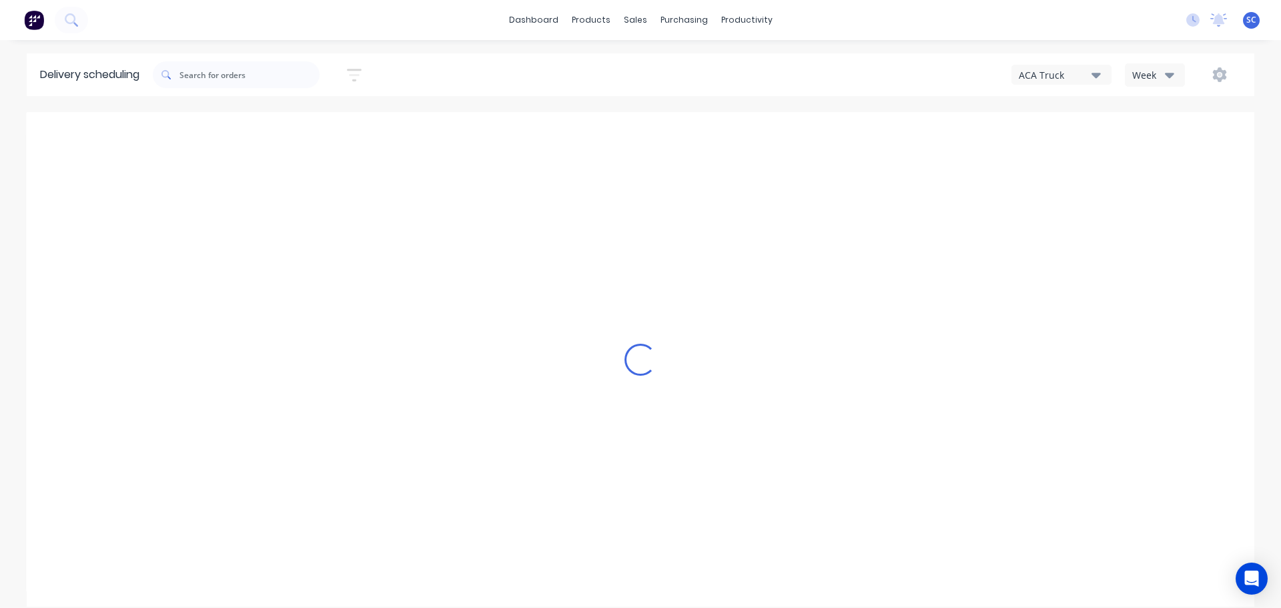
click at [1092, 71] on icon "button" at bounding box center [1095, 74] width 9 height 15
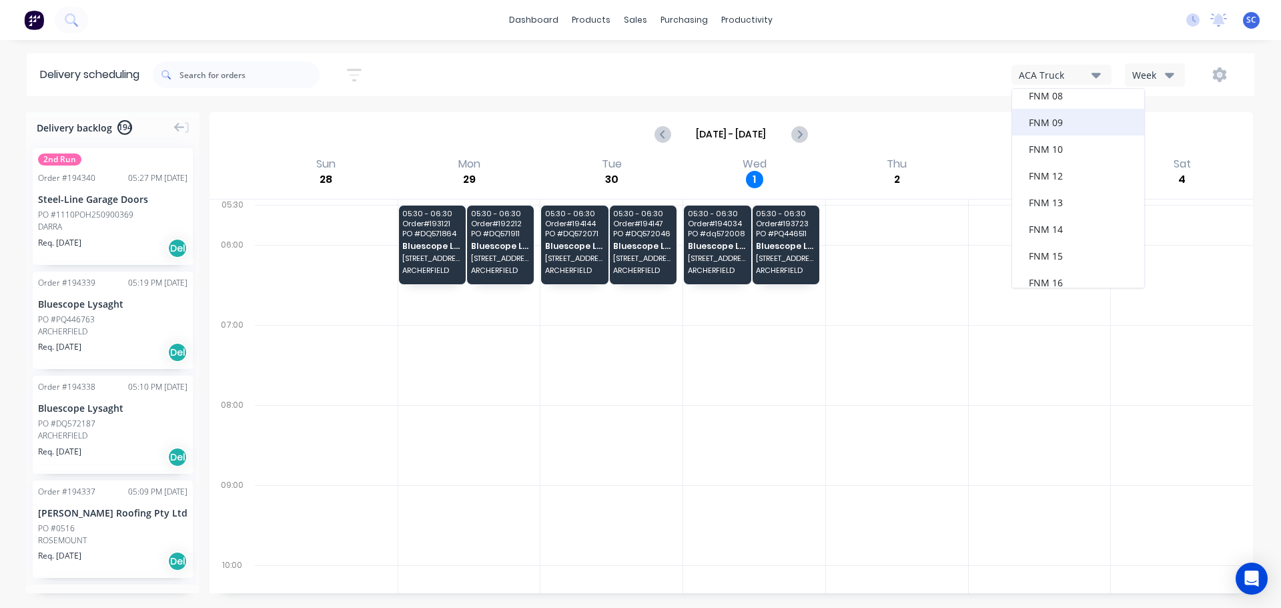
click at [1055, 123] on div "FNM 09" at bounding box center [1078, 122] width 132 height 27
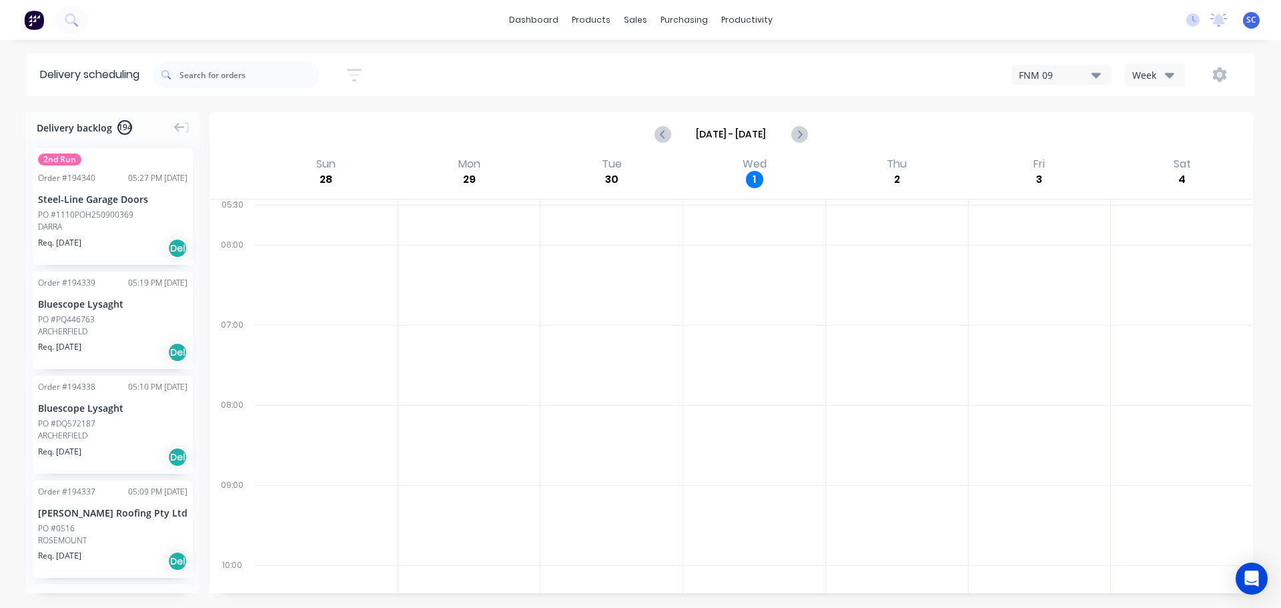
click at [354, 77] on icon "button" at bounding box center [354, 75] width 15 height 17
click at [280, 123] on input at bounding box center [293, 125] width 124 height 20
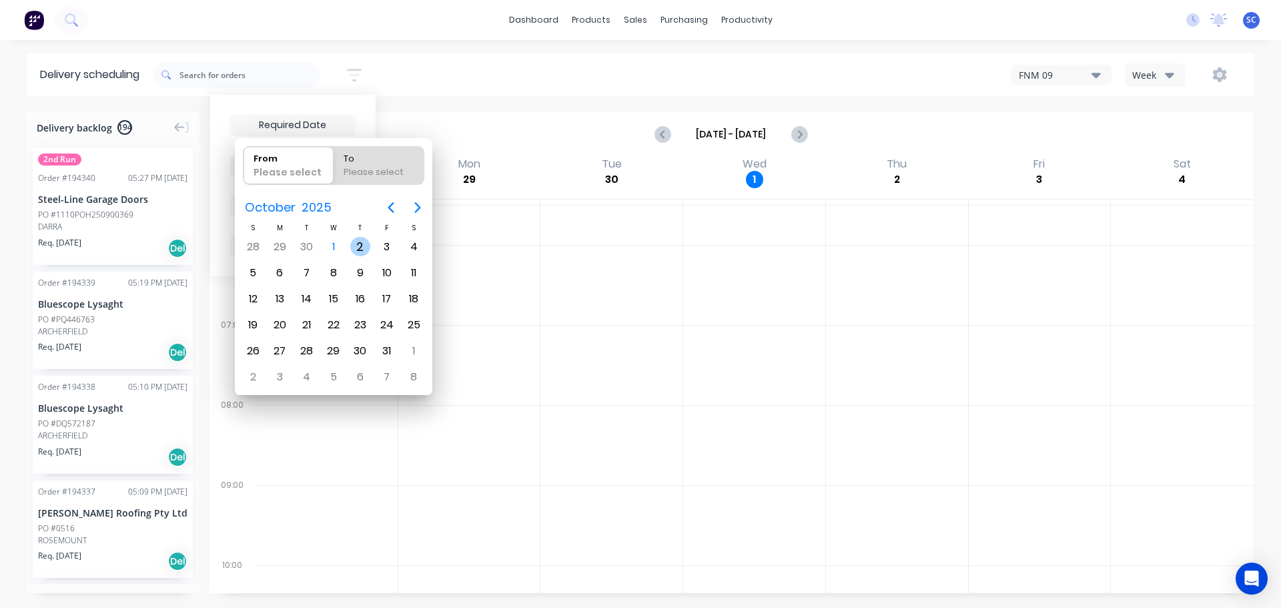
click at [357, 246] on div "2" at bounding box center [360, 247] width 20 height 20
type input "02/10/25"
radio input "false"
radio input "true"
click at [356, 246] on div "2" at bounding box center [360, 247] width 20 height 20
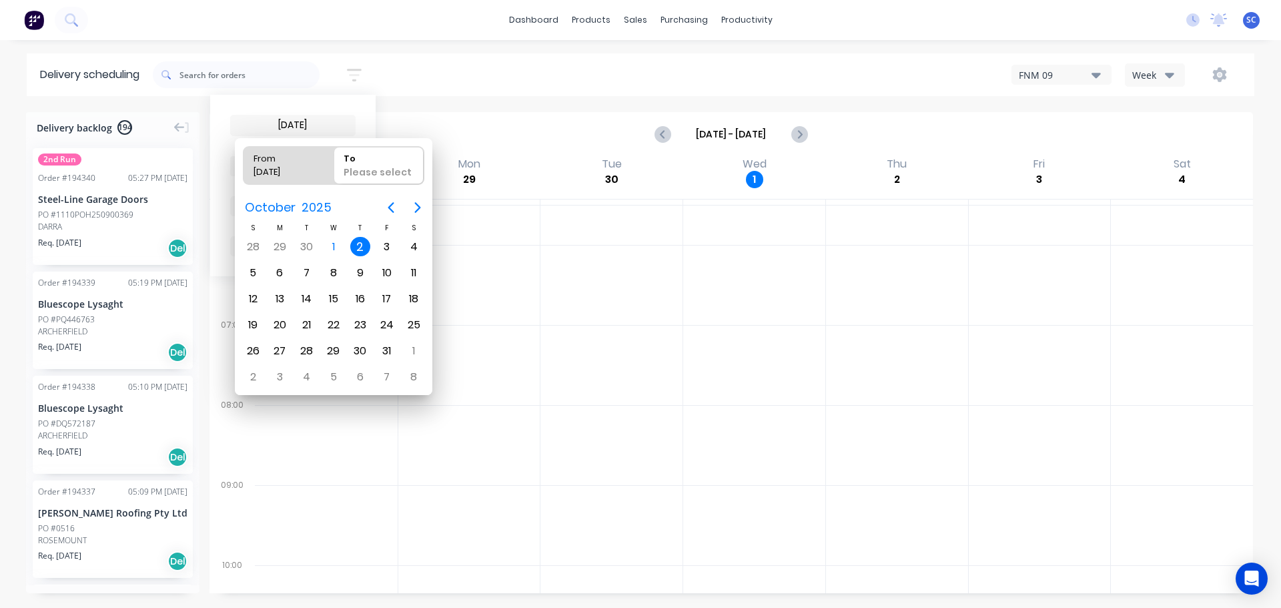
type input "02/10/25 - 02/10/25"
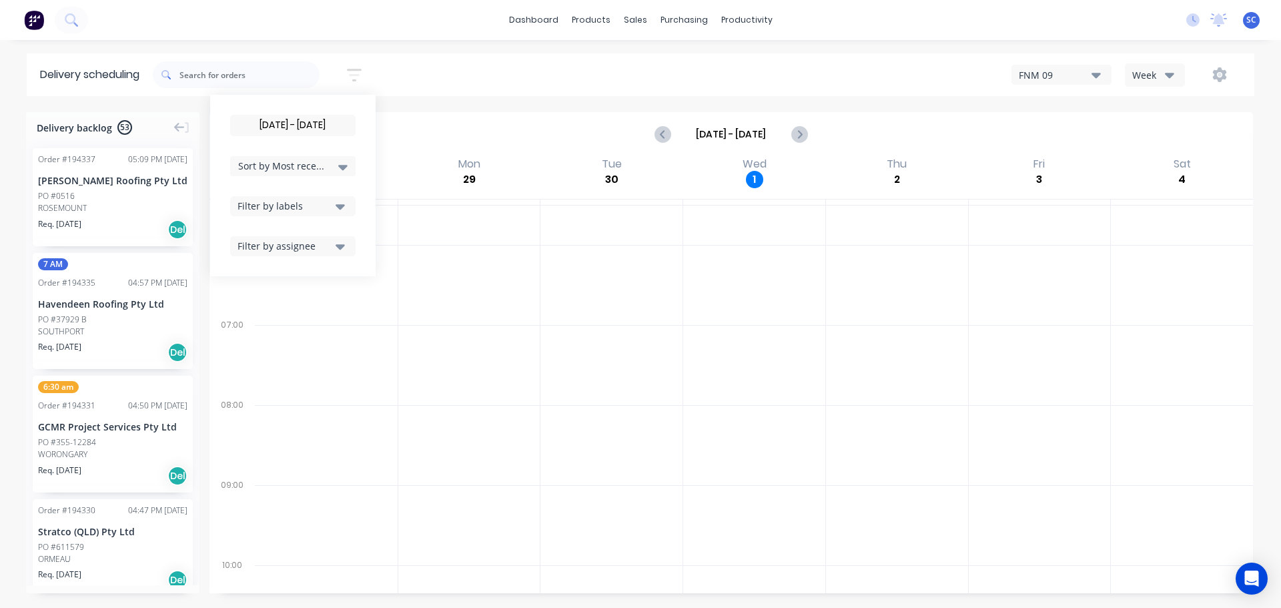
click at [346, 165] on icon at bounding box center [342, 167] width 9 height 5
click at [267, 313] on div "Suburb" at bounding box center [292, 315] width 125 height 24
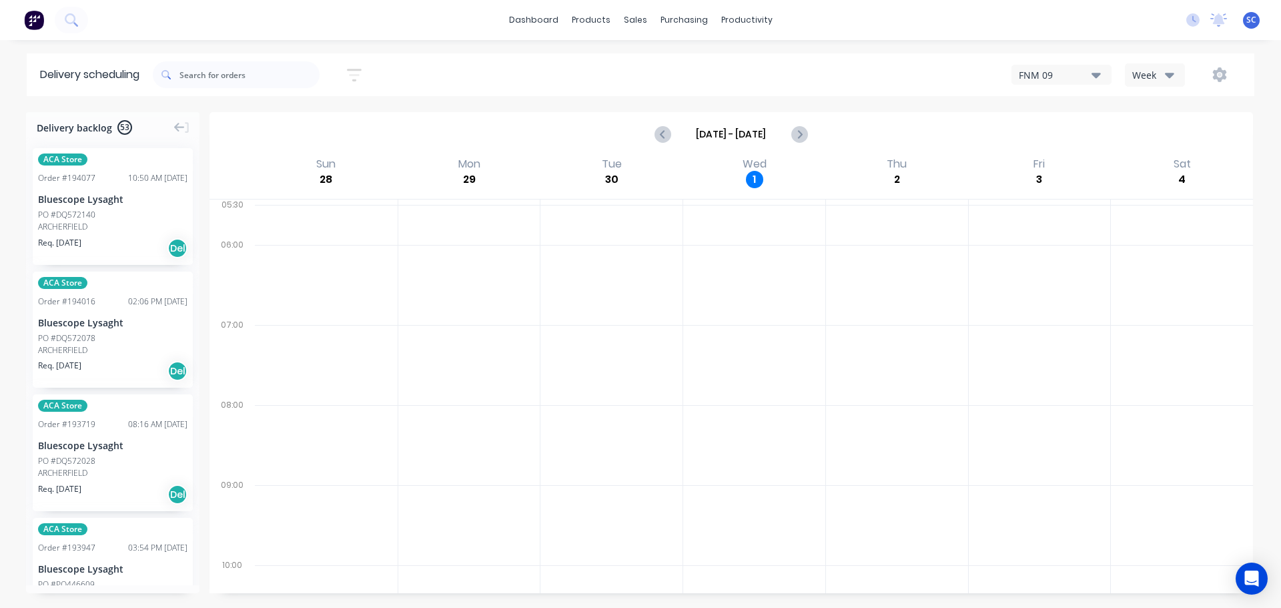
click at [501, 83] on div "02/10/25 - 02/10/25 Sort by Suburb Created date Required date Order number Cust…" at bounding box center [703, 74] width 1101 height 37
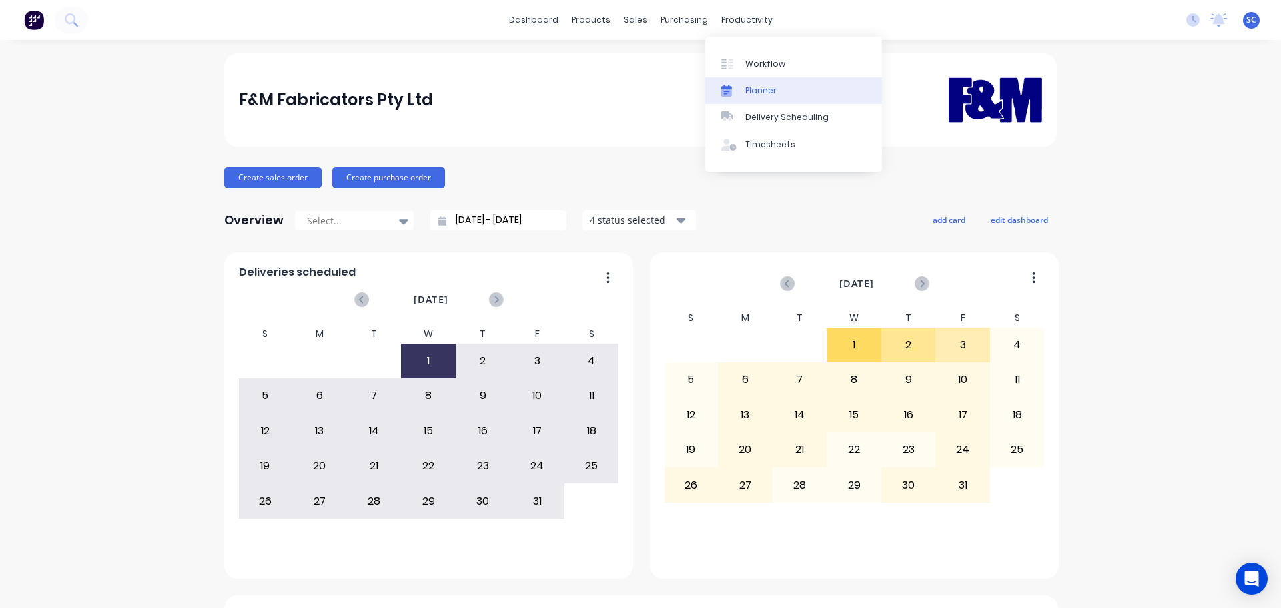
drag, startPoint x: 738, startPoint y: 20, endPoint x: 774, endPoint y: 98, distance: 86.0
click at [738, 23] on div "productivity" at bounding box center [746, 20] width 65 height 20
drag, startPoint x: 790, startPoint y: 113, endPoint x: 846, endPoint y: 118, distance: 56.9
click at [791, 115] on div "Delivery Scheduling" at bounding box center [786, 117] width 83 height 12
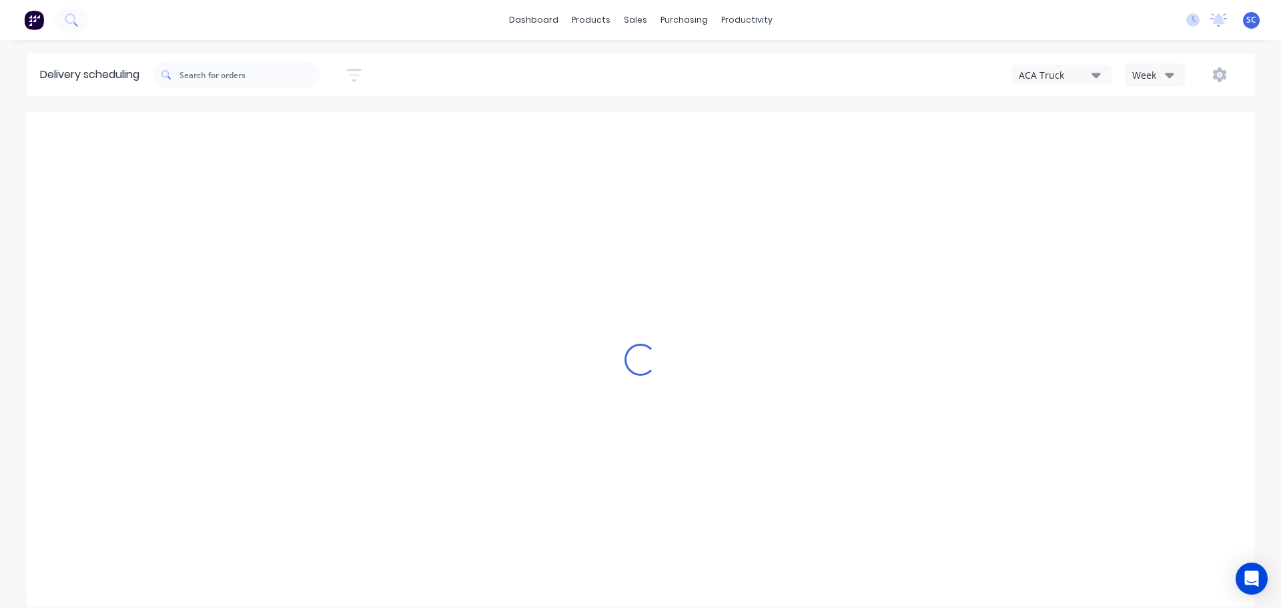
click at [1079, 73] on div "ACA Truck" at bounding box center [1055, 75] width 73 height 14
click at [1068, 129] on div "FNM 09" at bounding box center [1078, 122] width 132 height 27
